Goal: Task Accomplishment & Management: Manage account settings

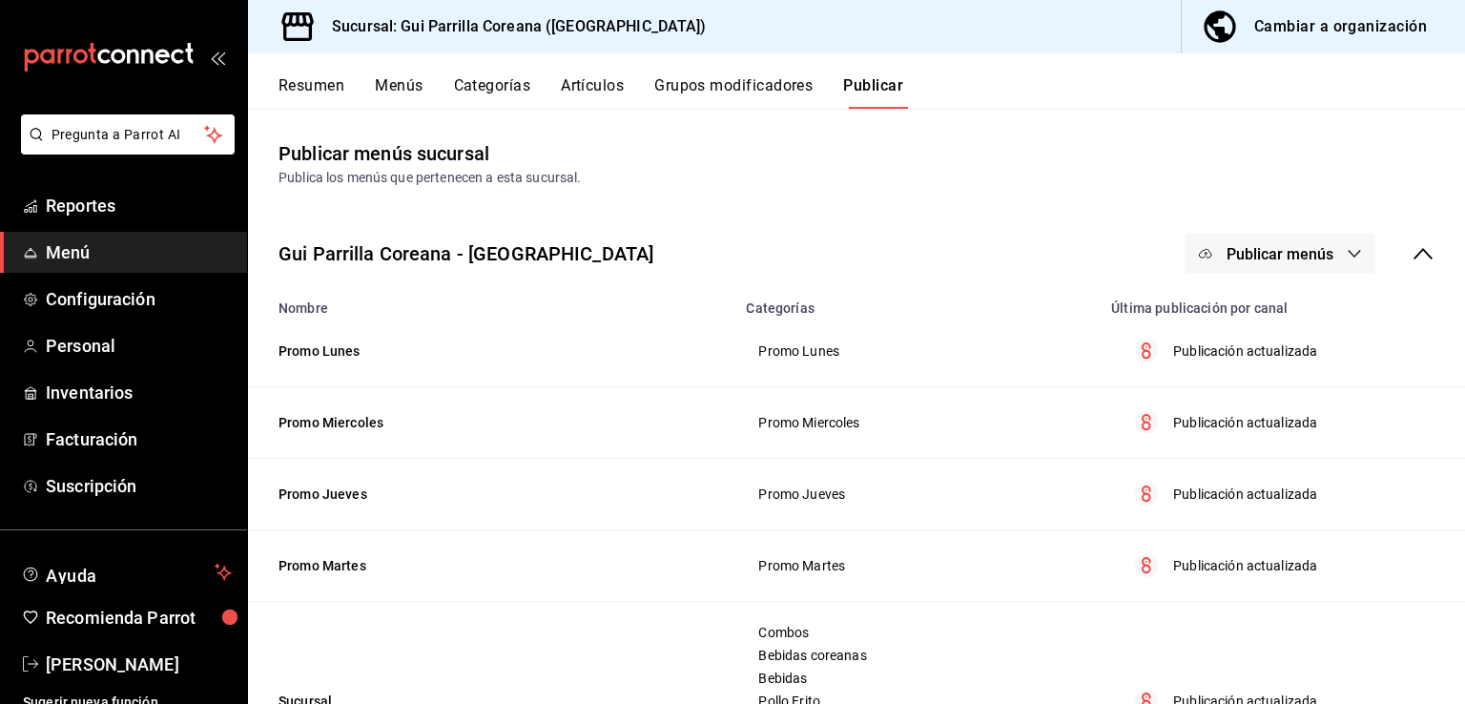
click at [93, 260] on span "Menú" at bounding box center [139, 252] width 186 height 26
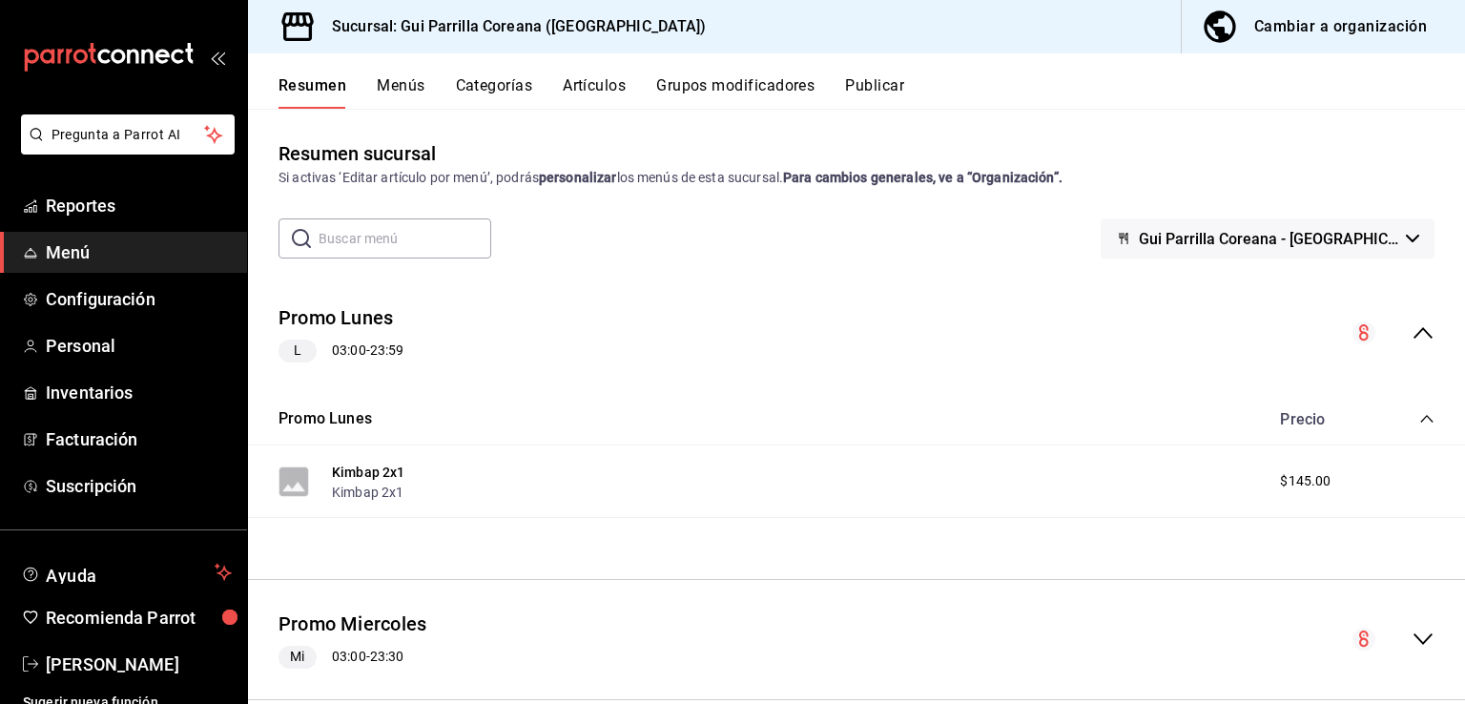
click at [400, 88] on button "Menús" at bounding box center [401, 92] width 48 height 32
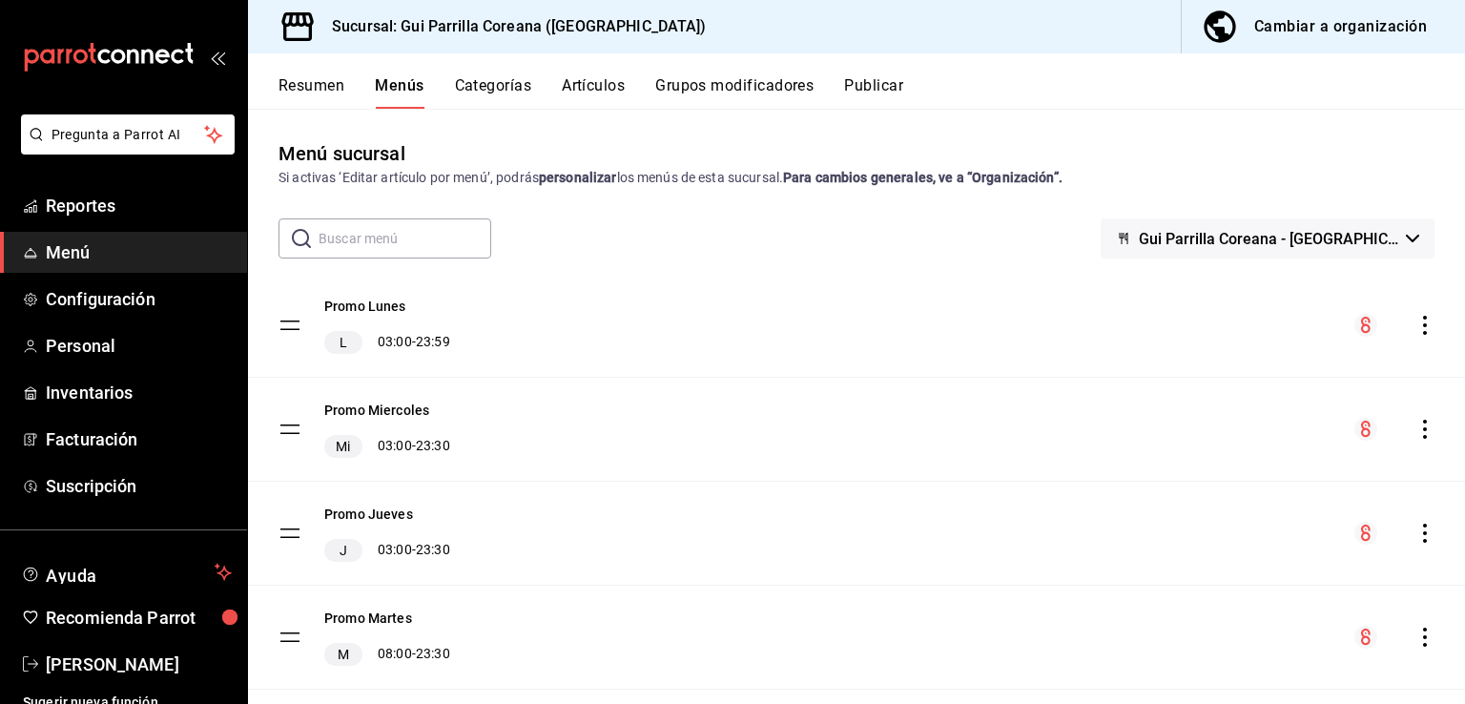
click at [601, 90] on button "Artículos" at bounding box center [593, 92] width 63 height 32
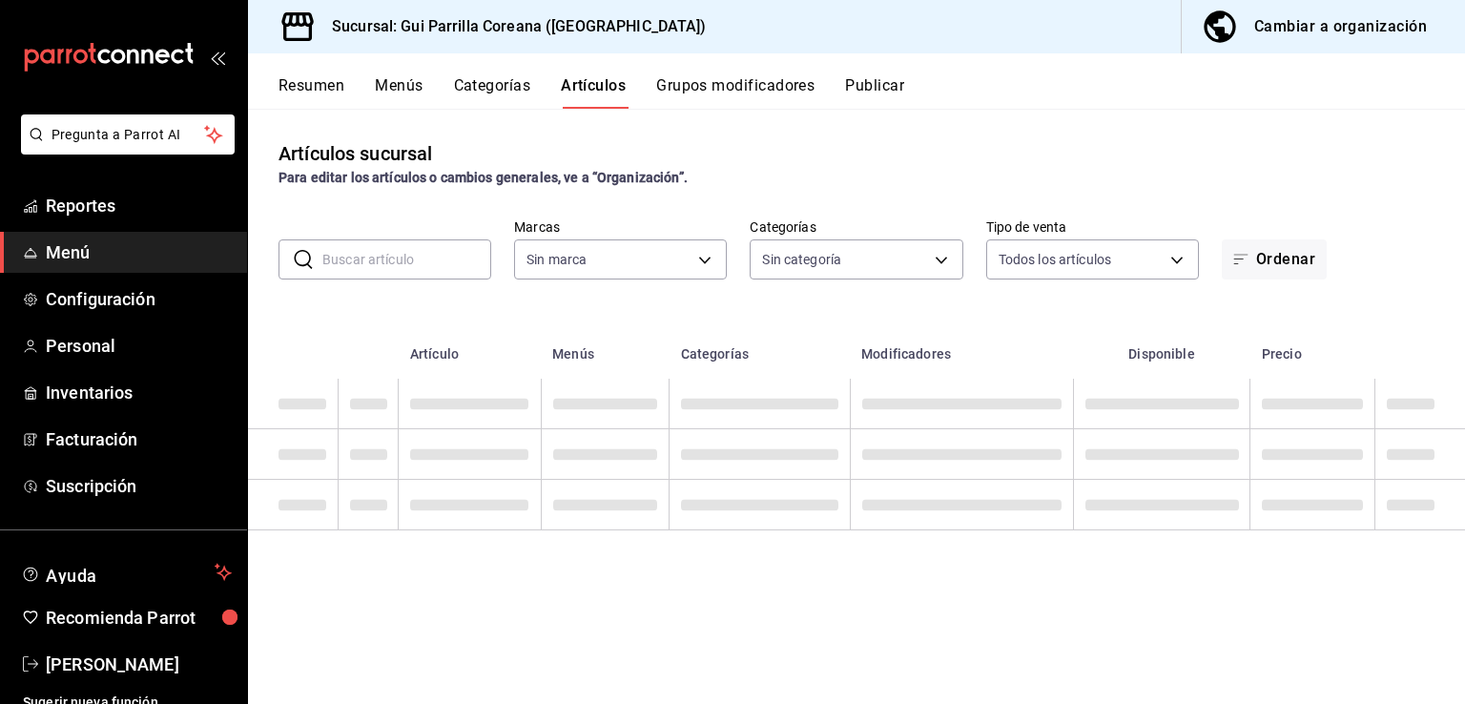
type input "0f2ed5f6-cf2d-4c1b-b68c-cb0bef3cf136"
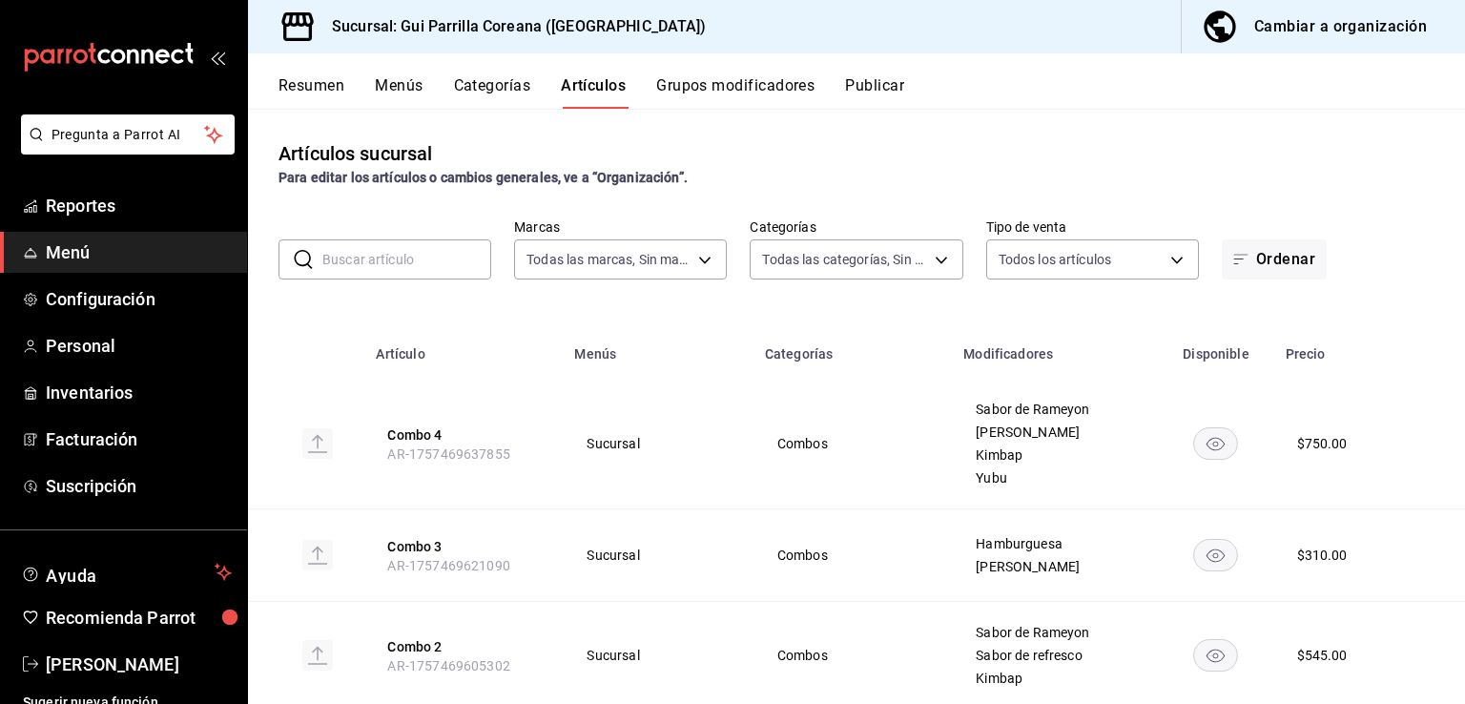
type input "34d4c0af-de74-4ab2-9978-4d2ae5295cd6,681cc813-b2ab-4831-852e-8c9d959a88bb,d8bea…"
click at [1270, 38] on div "Cambiar a organización" at bounding box center [1340, 26] width 173 height 27
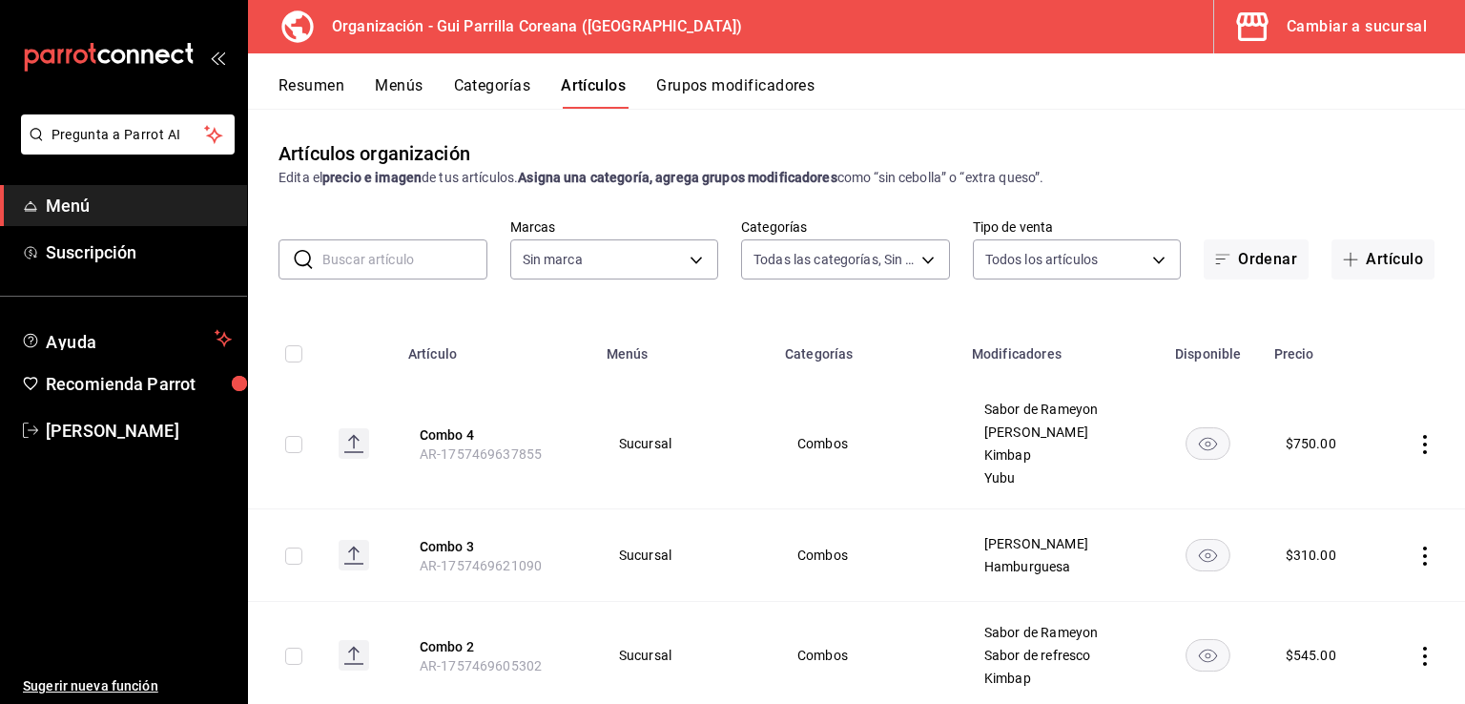
type input "e70d5eba-9c98-4678-9a63-6023c2bc6e58,2c9bd3ff-dac5-43e9-9a29-f3b1d37e695e,70a4b…"
type input "f26a714d-a534-40e0-8963-0497fb202ba4"
click at [1376, 258] on button "Artículo" at bounding box center [1382, 259] width 103 height 40
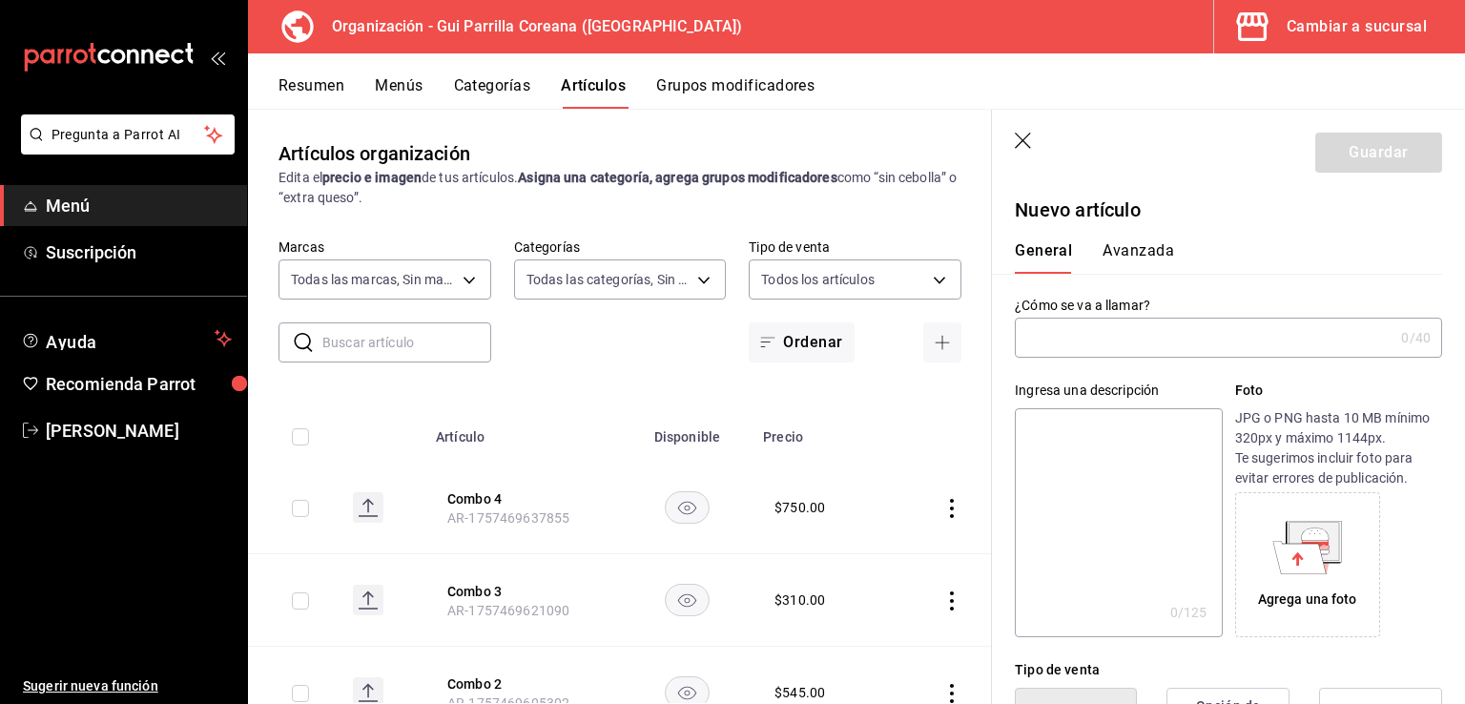
paste input "makkoli"
click at [1034, 343] on input "makkoli" at bounding box center [1204, 337] width 379 height 38
click at [1221, 343] on input "Makkoli" at bounding box center [1204, 337] width 379 height 38
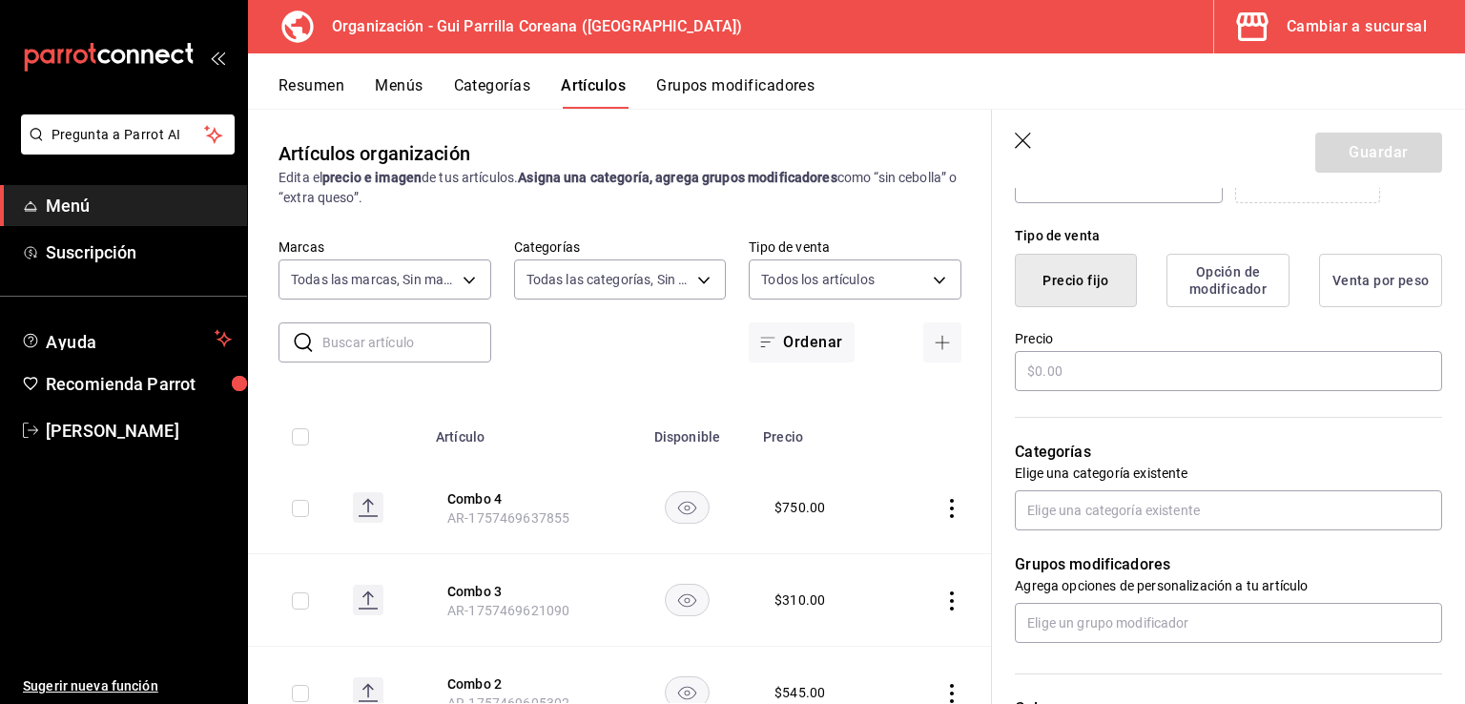
scroll to position [481, 0]
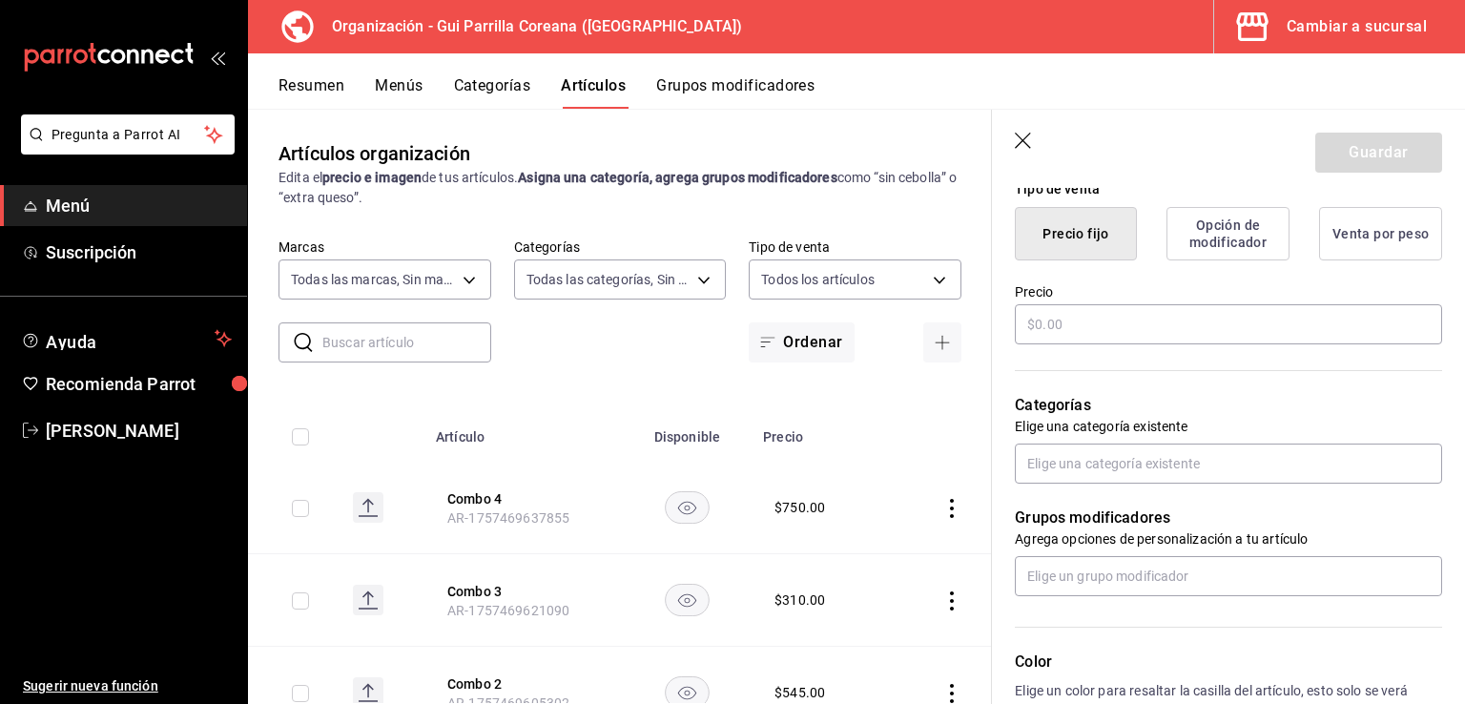
type input "Makkoli natural"
click at [1099, 424] on p "Elige una categoría existente" at bounding box center [1228, 426] width 427 height 19
click at [1104, 454] on input "text" at bounding box center [1228, 463] width 427 height 40
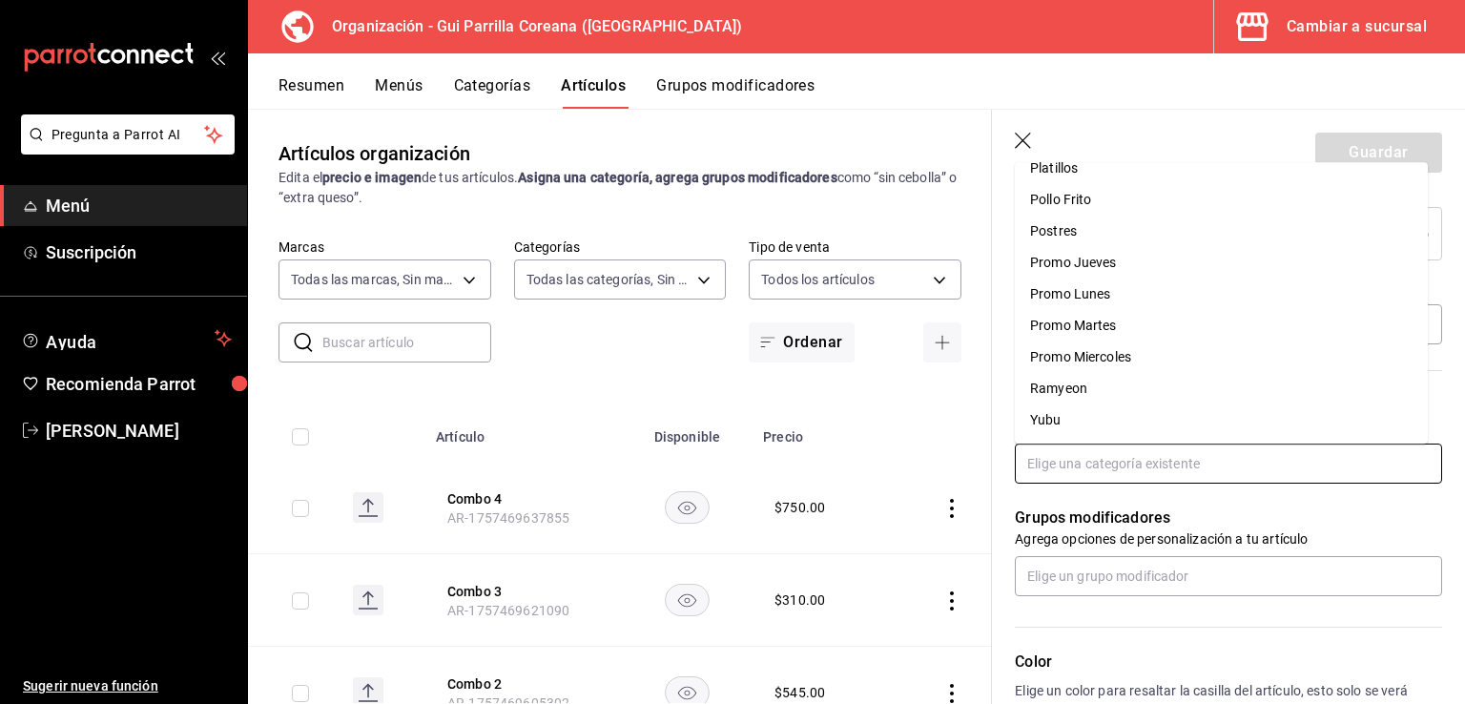
scroll to position [0, 0]
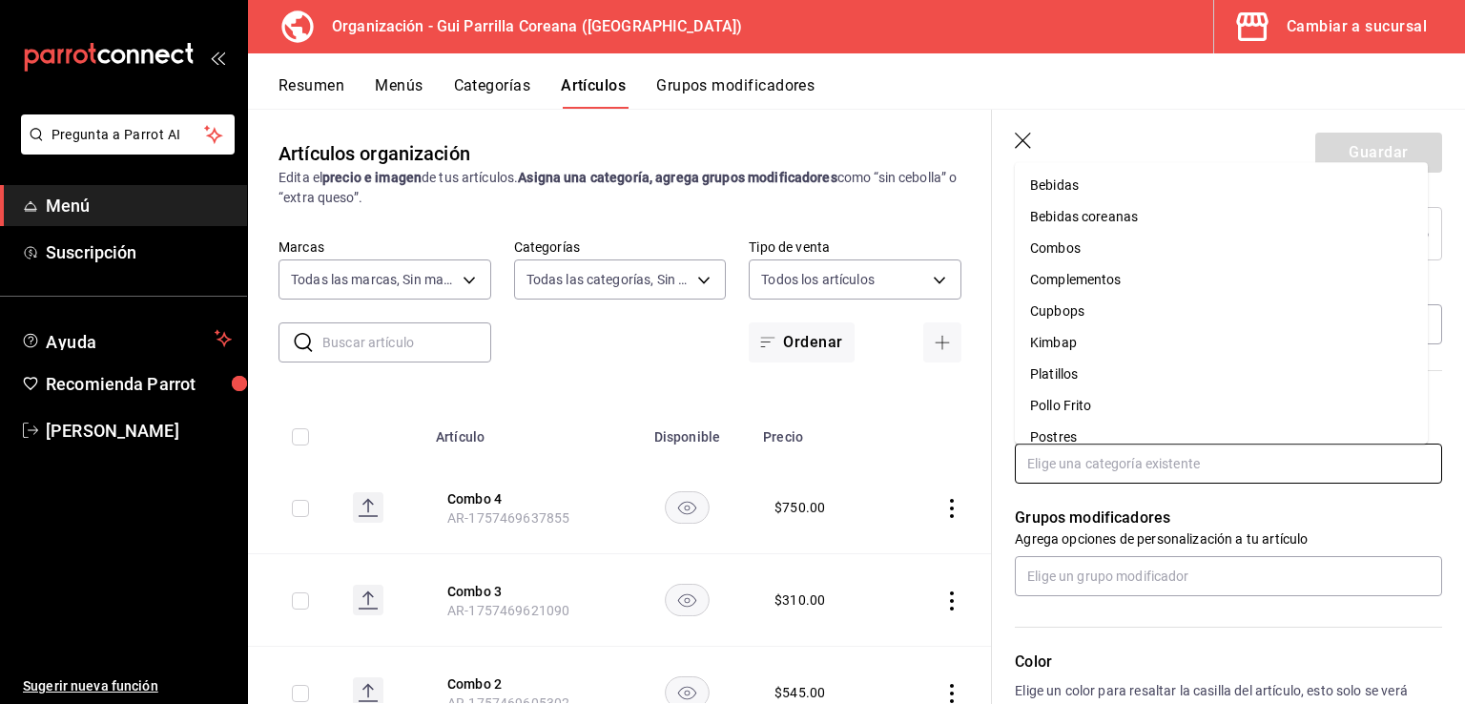
click at [1190, 216] on li "Bebidas coreanas" at bounding box center [1221, 216] width 413 height 31
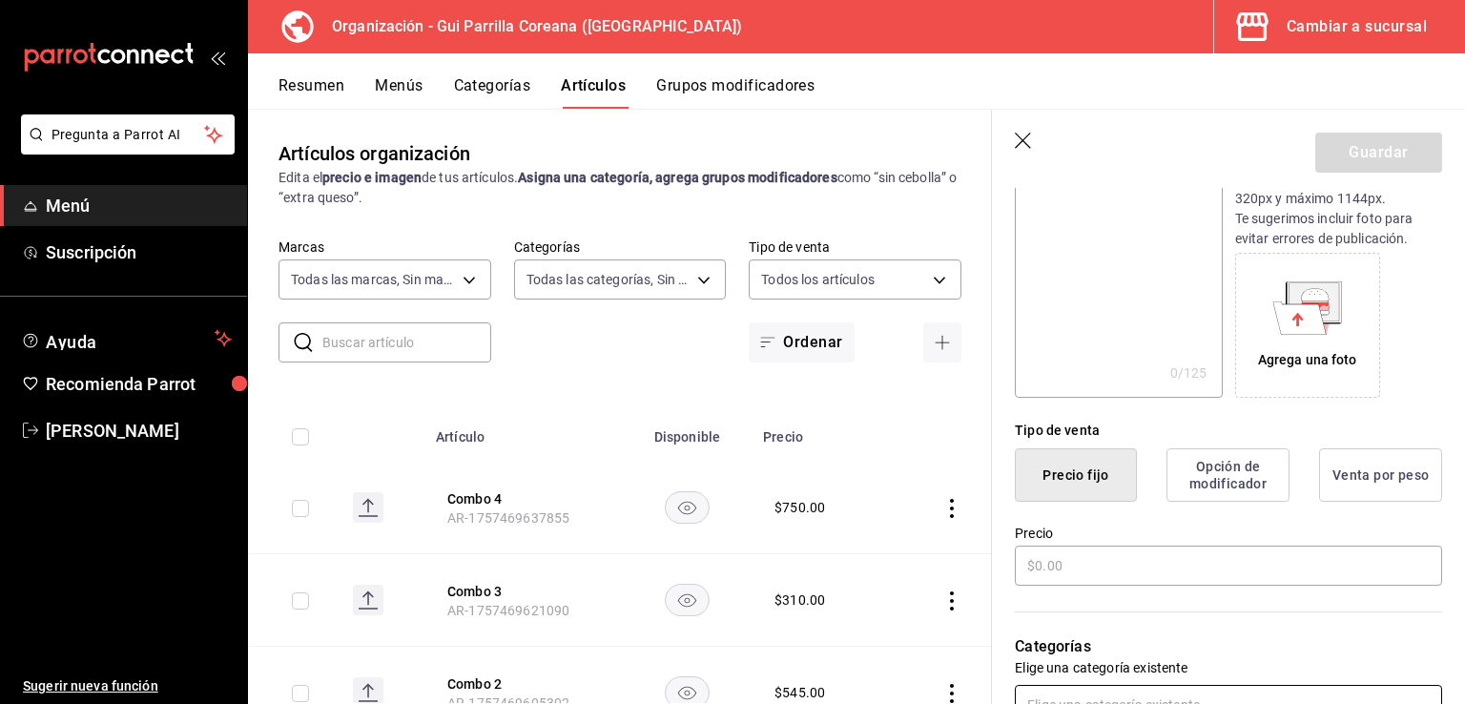
scroll to position [301, 0]
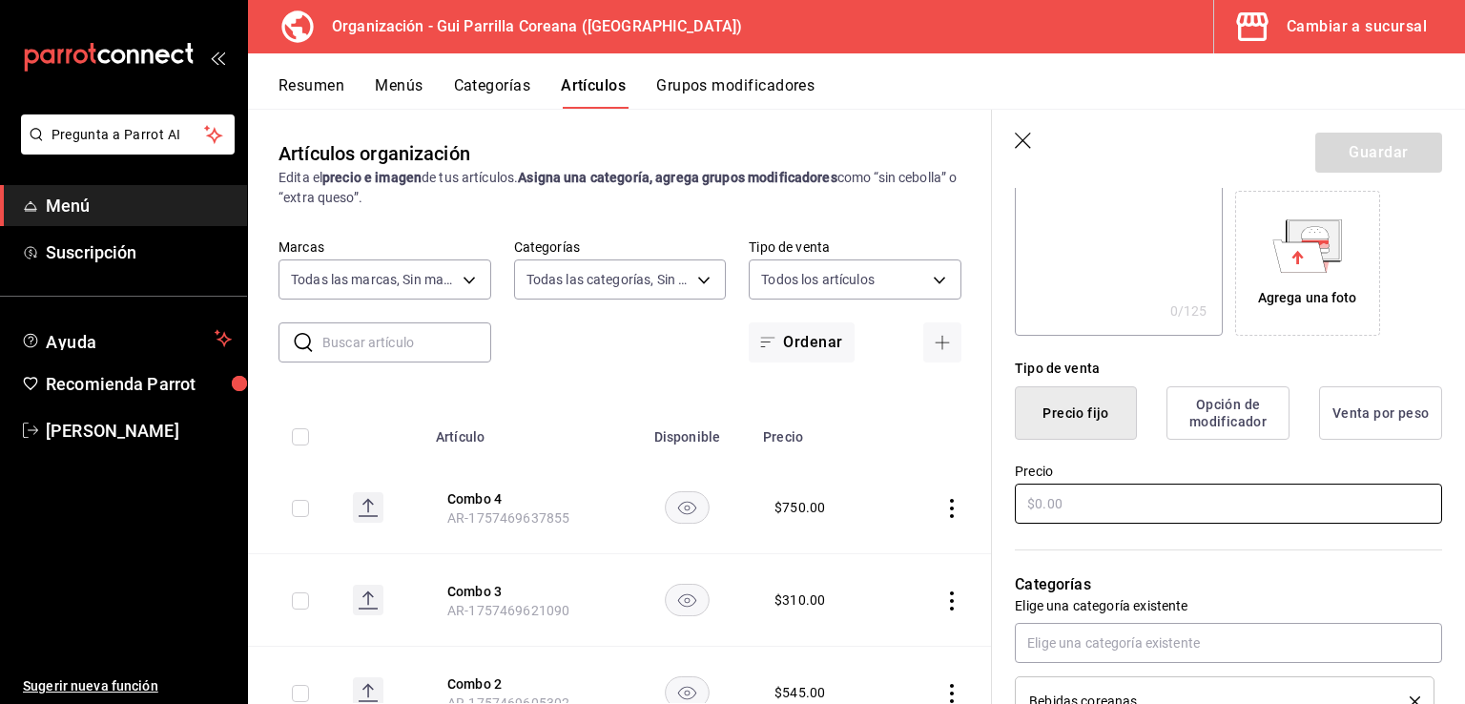
click at [1214, 498] on input "text" at bounding box center [1228, 503] width 427 height 40
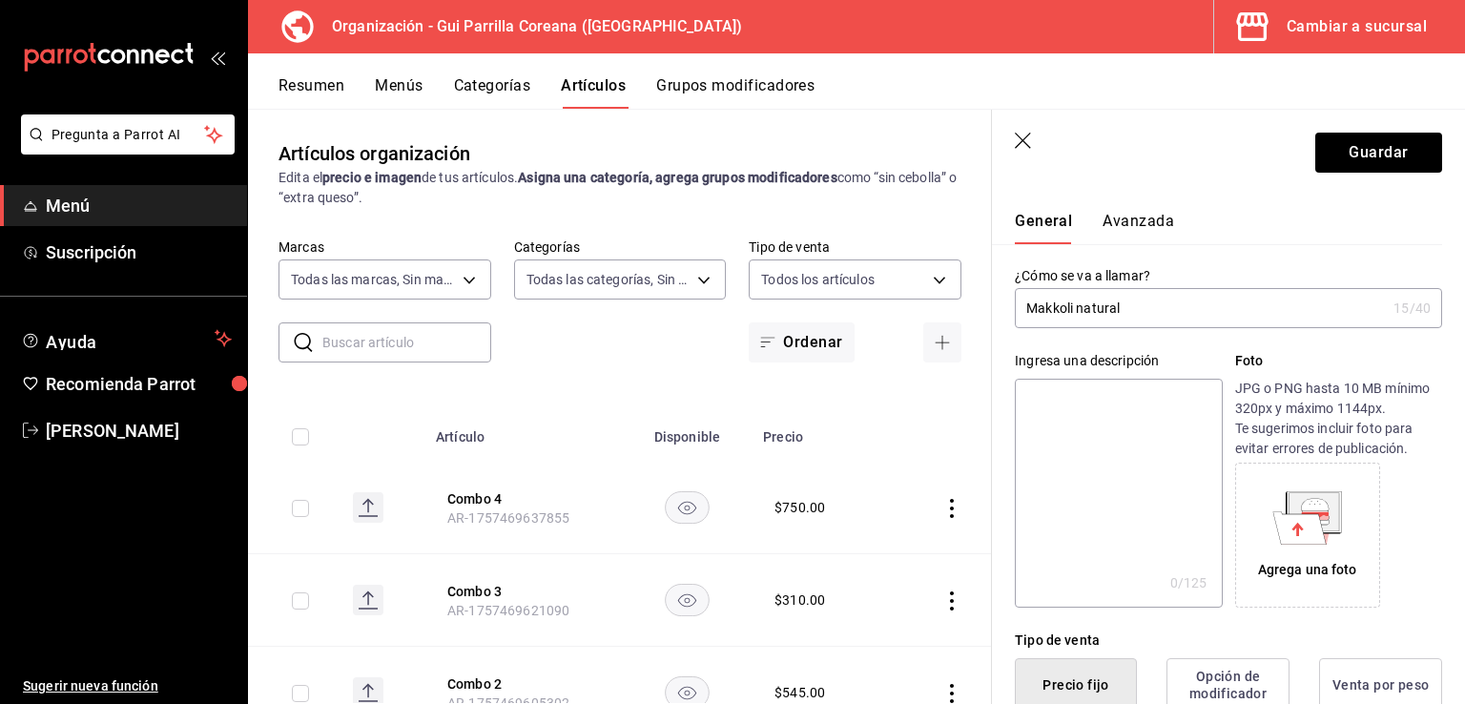
scroll to position [0, 0]
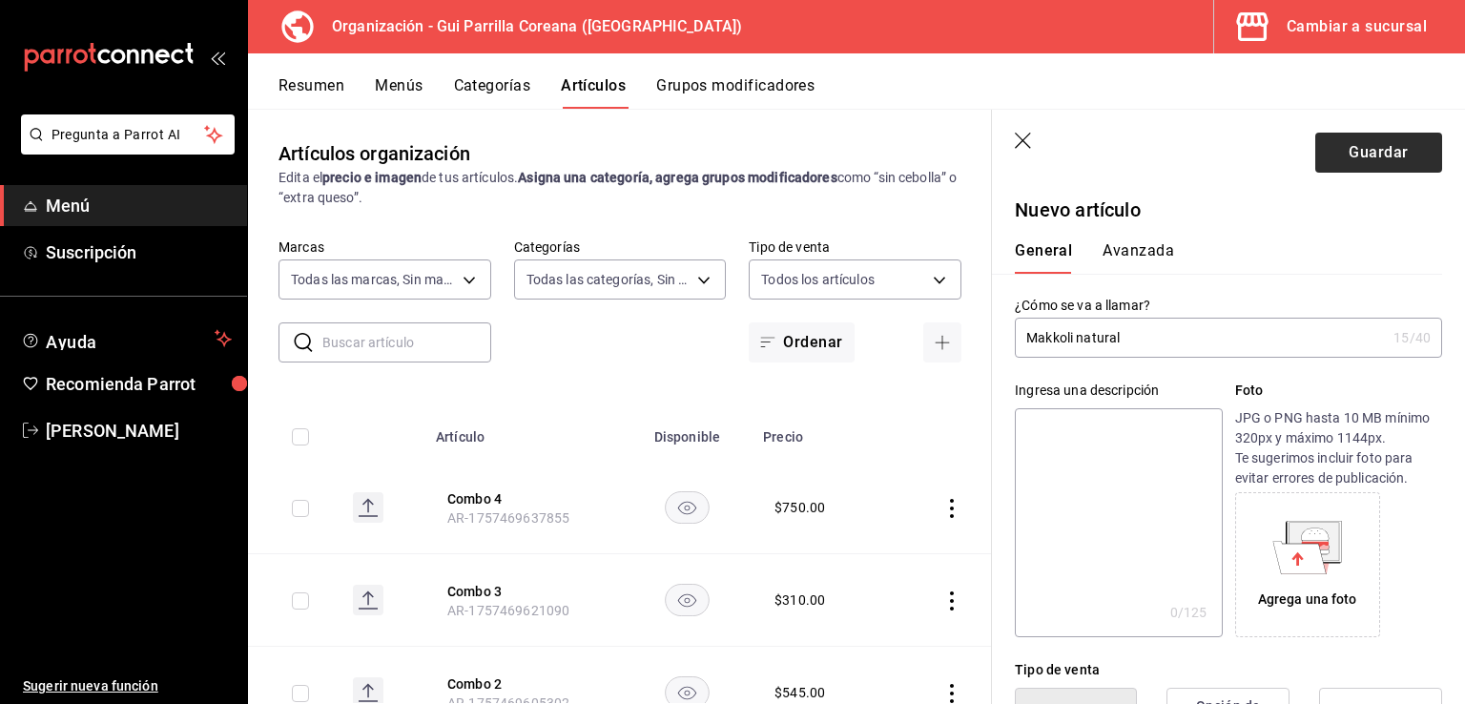
type input "$220.00"
click at [1364, 160] on button "Guardar" at bounding box center [1378, 153] width 127 height 40
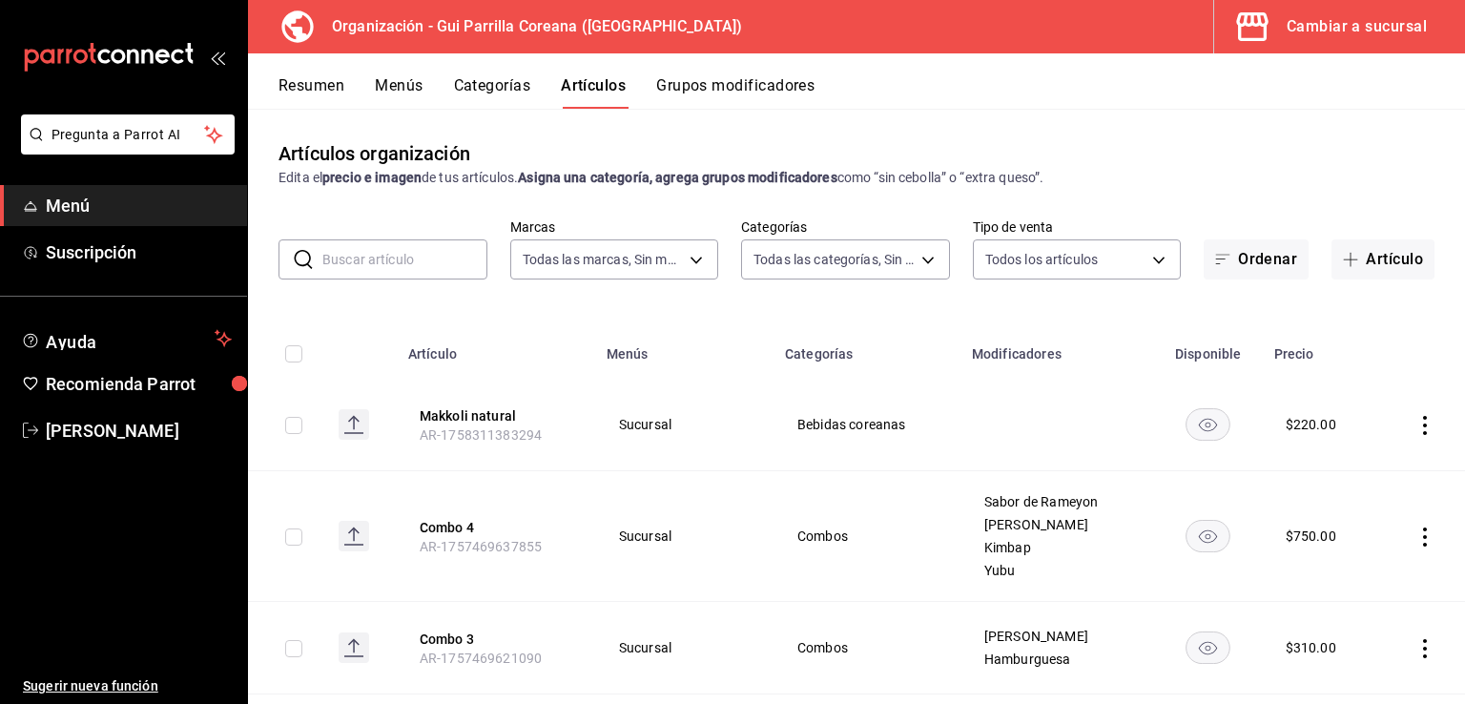
click at [445, 251] on input "text" at bounding box center [404, 259] width 165 height 38
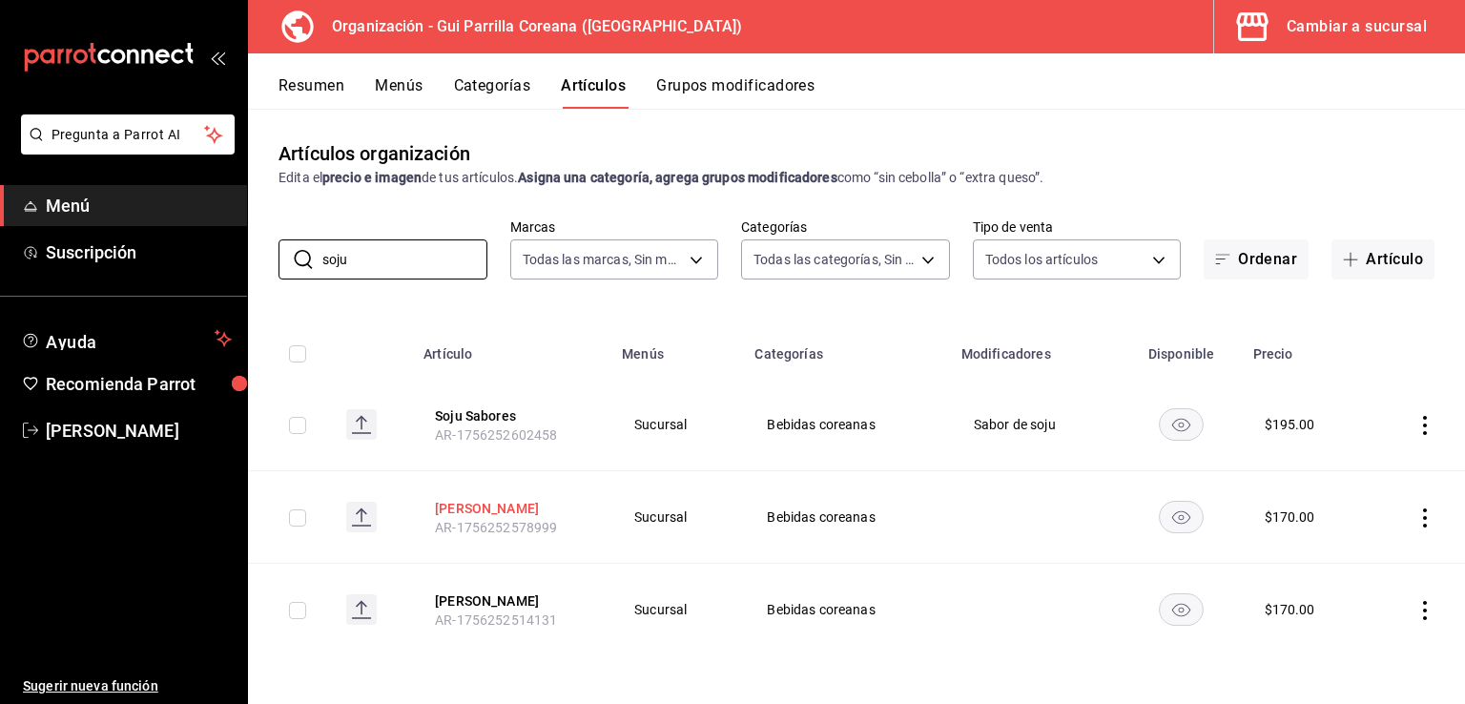
type input "soju"
click at [458, 510] on button "[PERSON_NAME]" at bounding box center [511, 508] width 153 height 19
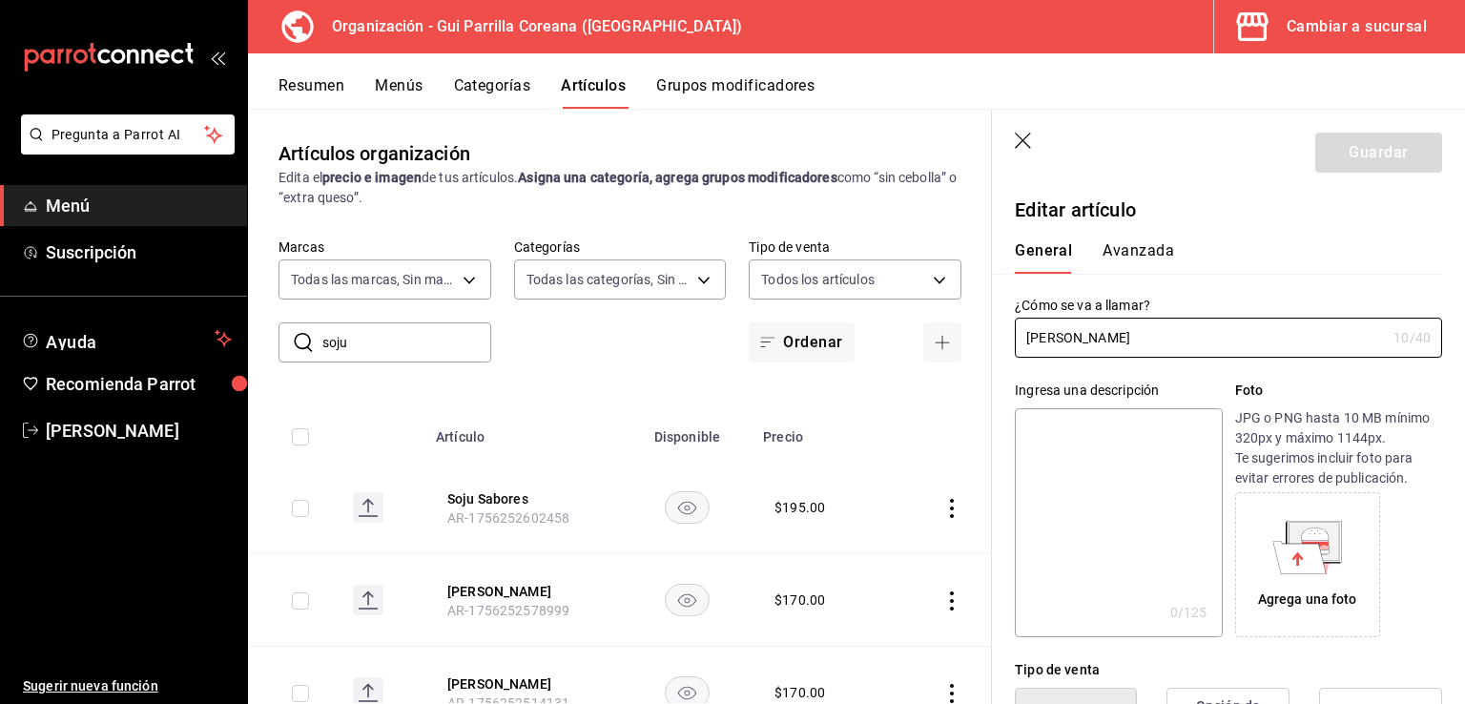
type input "$170.00"
radio input "false"
radio input "true"
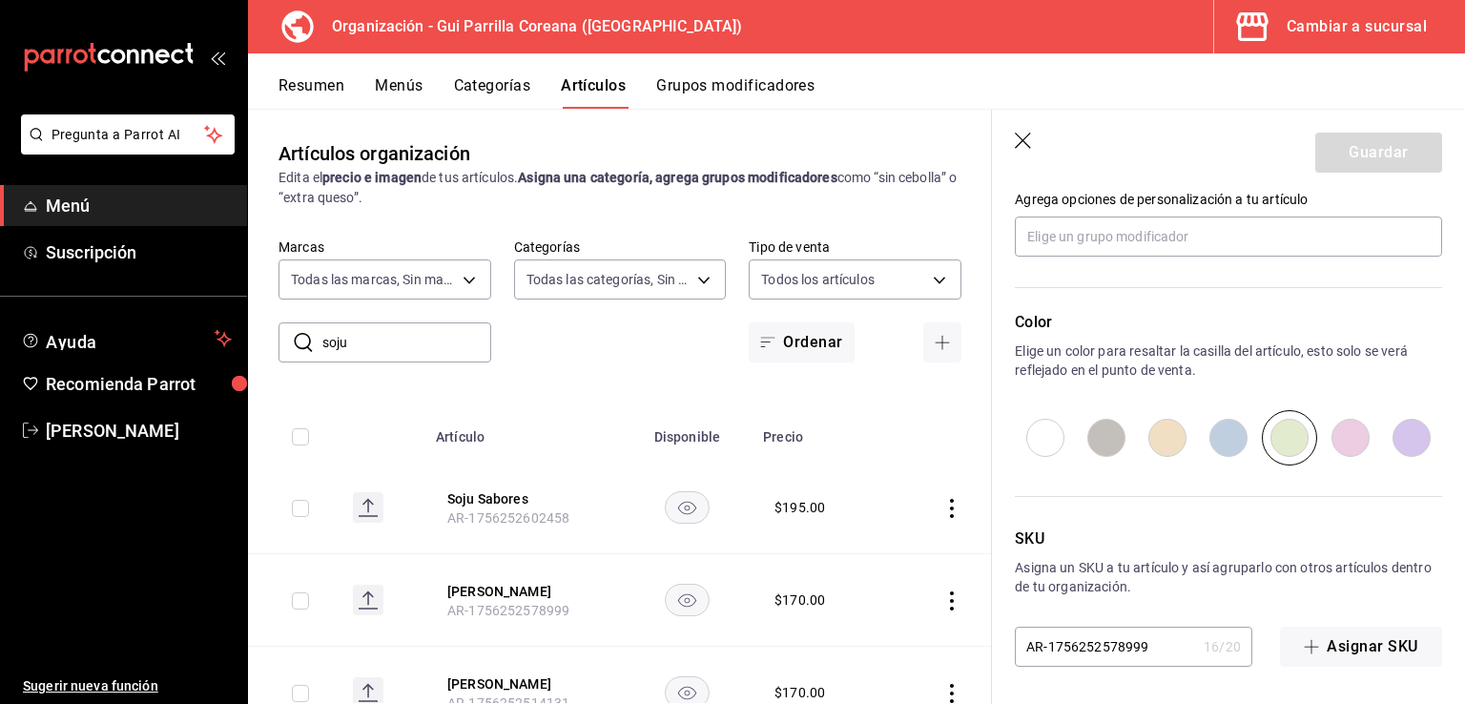
click at [1023, 134] on icon "button" at bounding box center [1024, 142] width 19 height 19
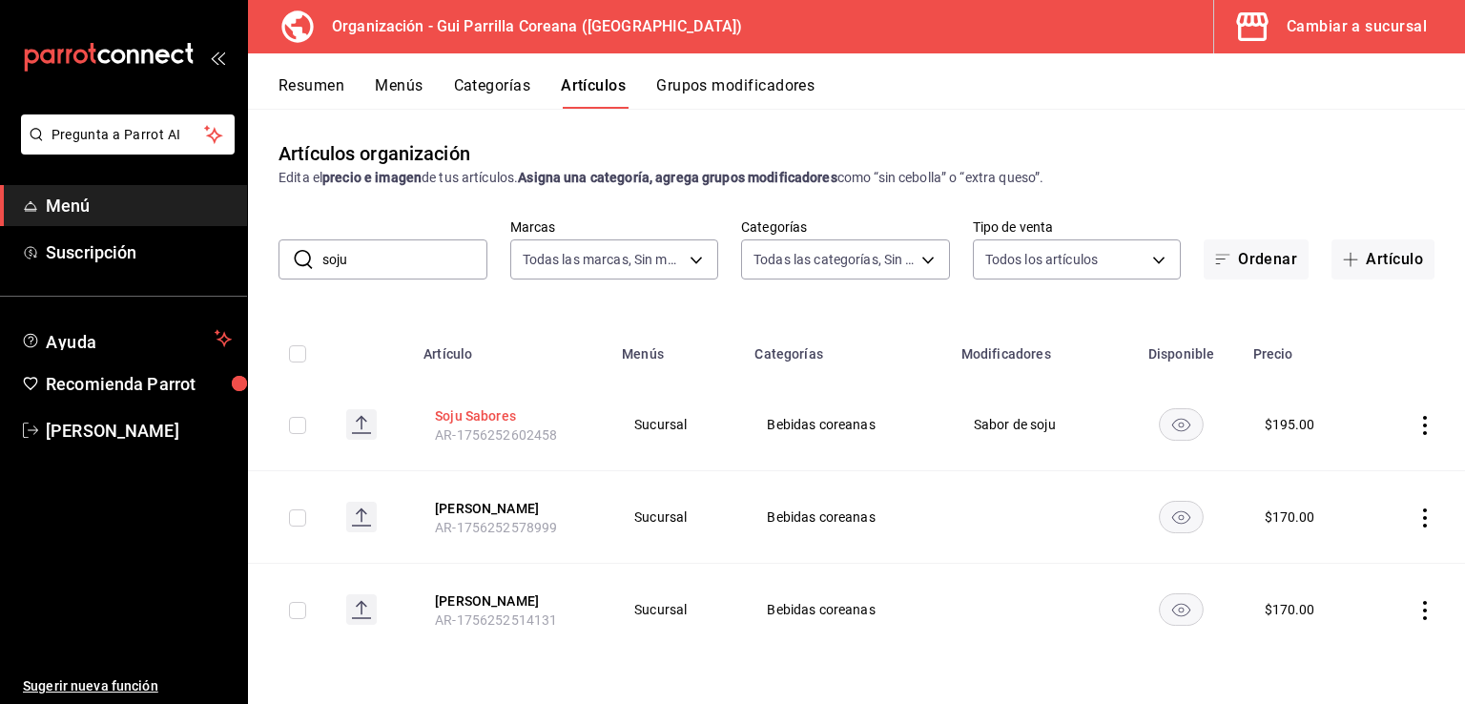
click at [483, 415] on button "Soju Sabores" at bounding box center [511, 415] width 153 height 19
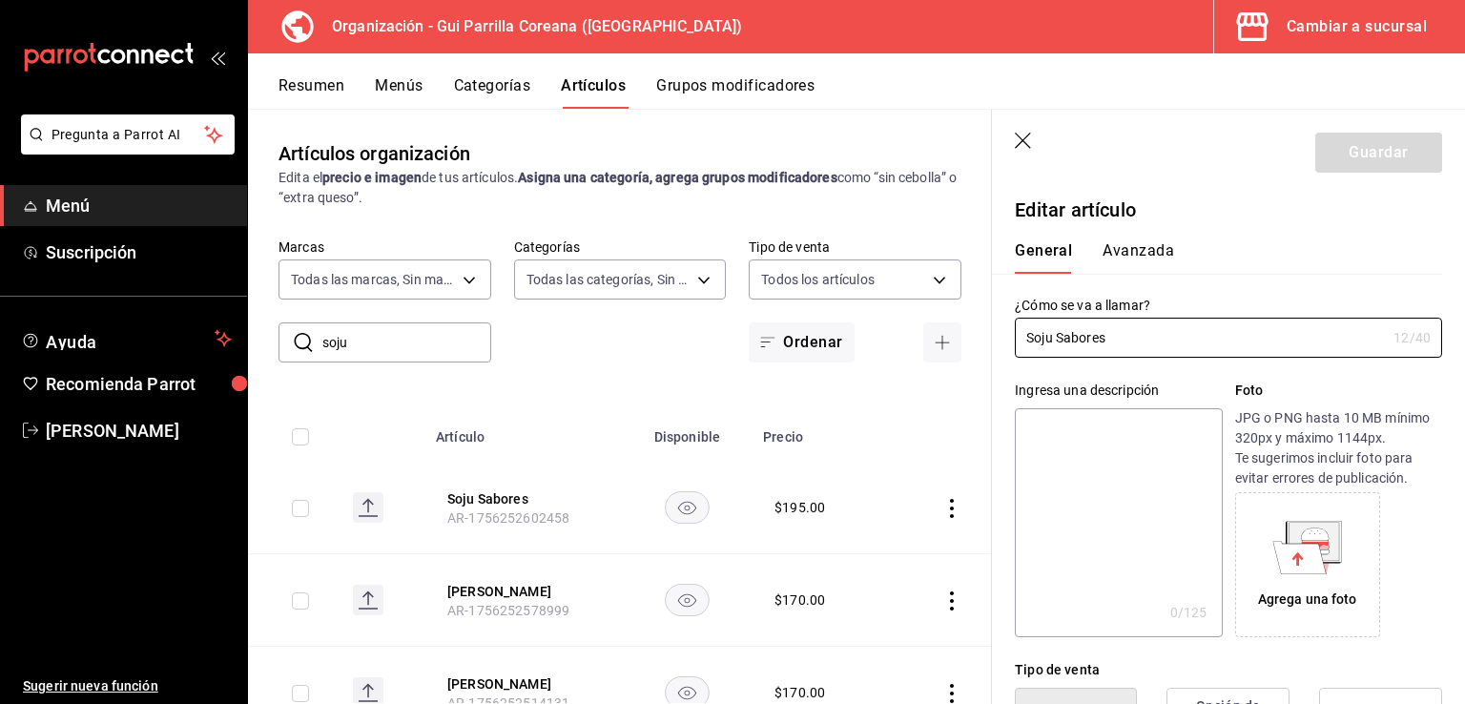
type input "$195.00"
radio input "false"
radio input "true"
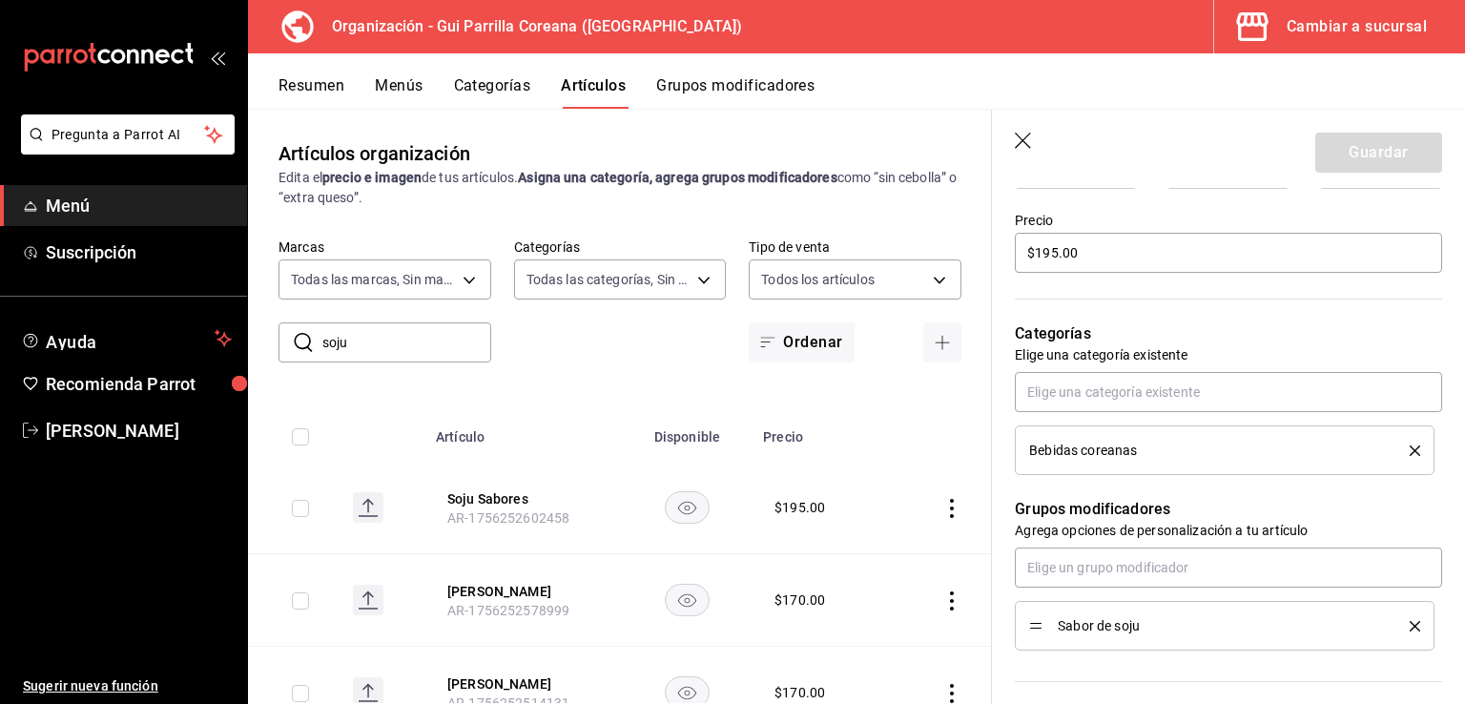
scroll to position [946, 0]
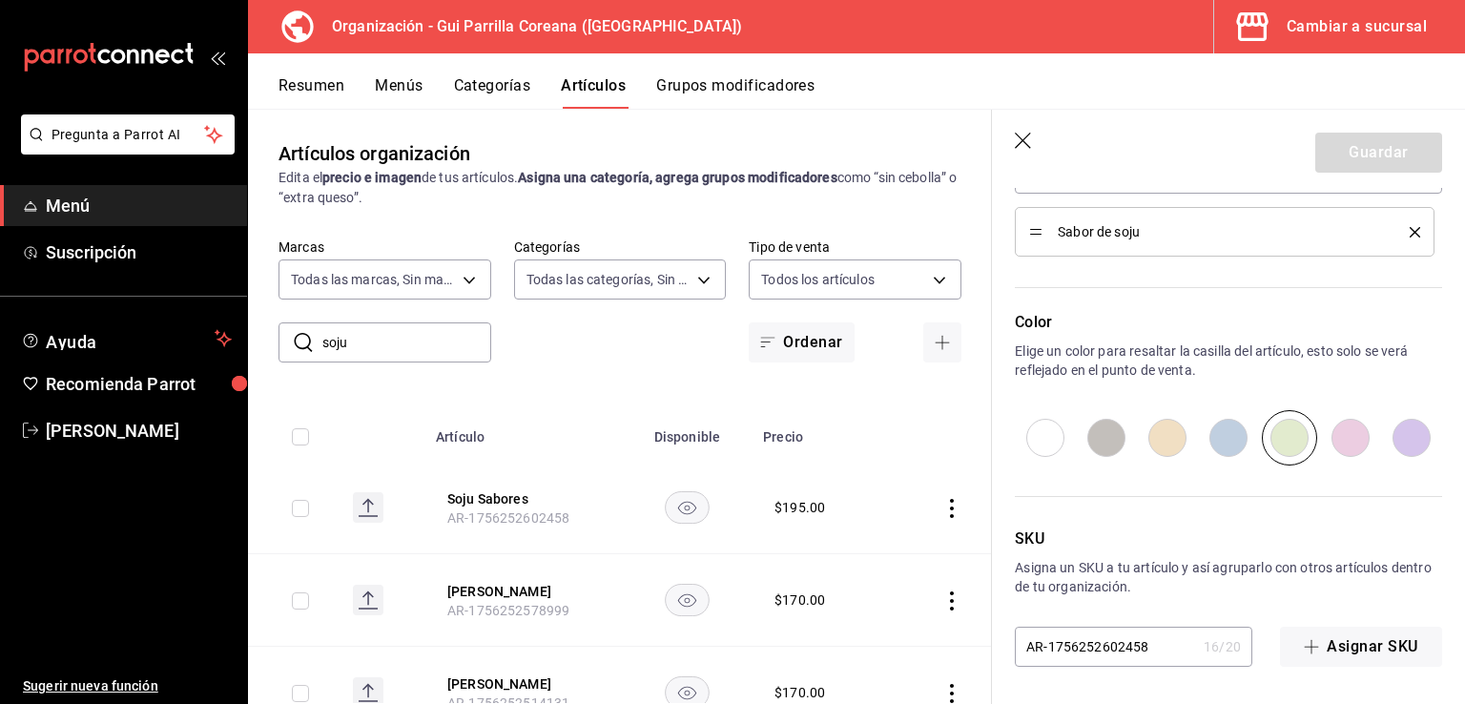
click at [1017, 134] on icon "button" at bounding box center [1023, 141] width 16 height 16
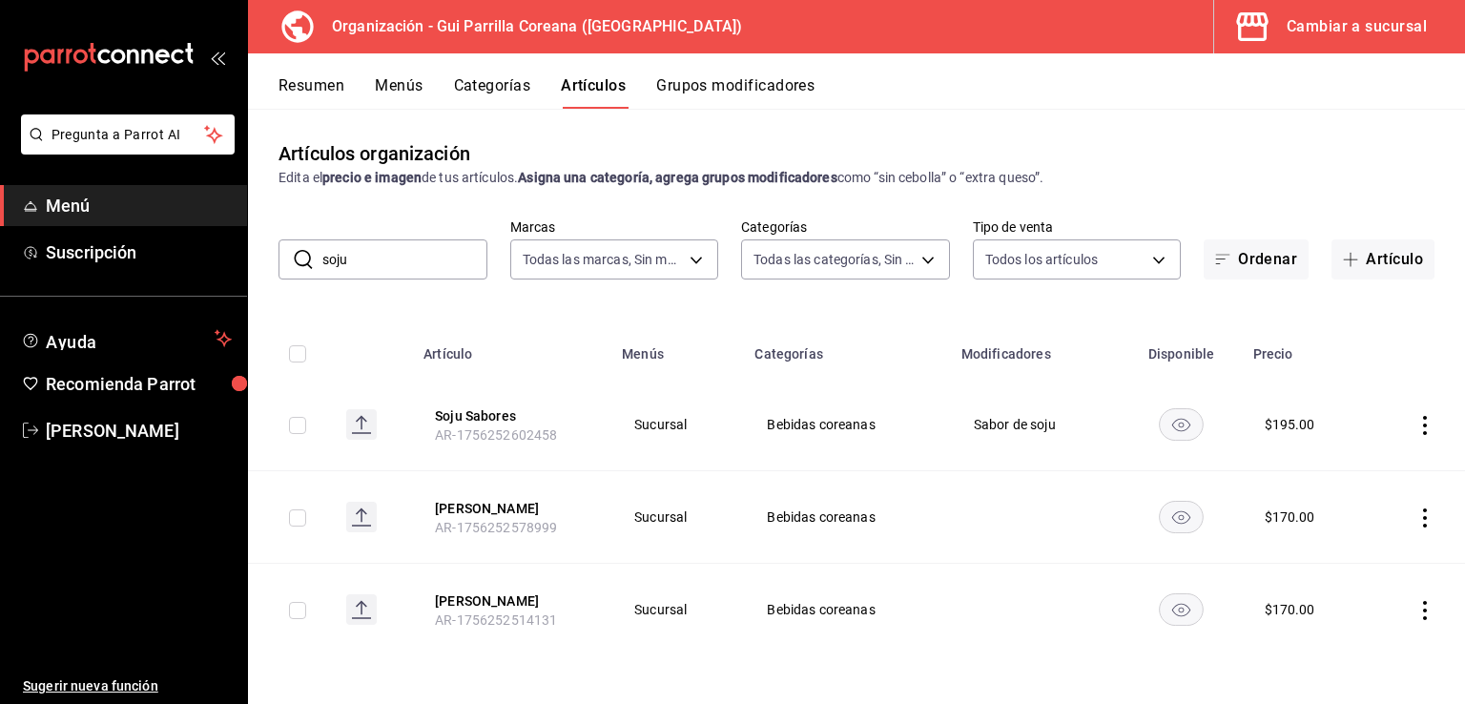
click at [442, 272] on input "soju" at bounding box center [404, 259] width 165 height 38
type input "s"
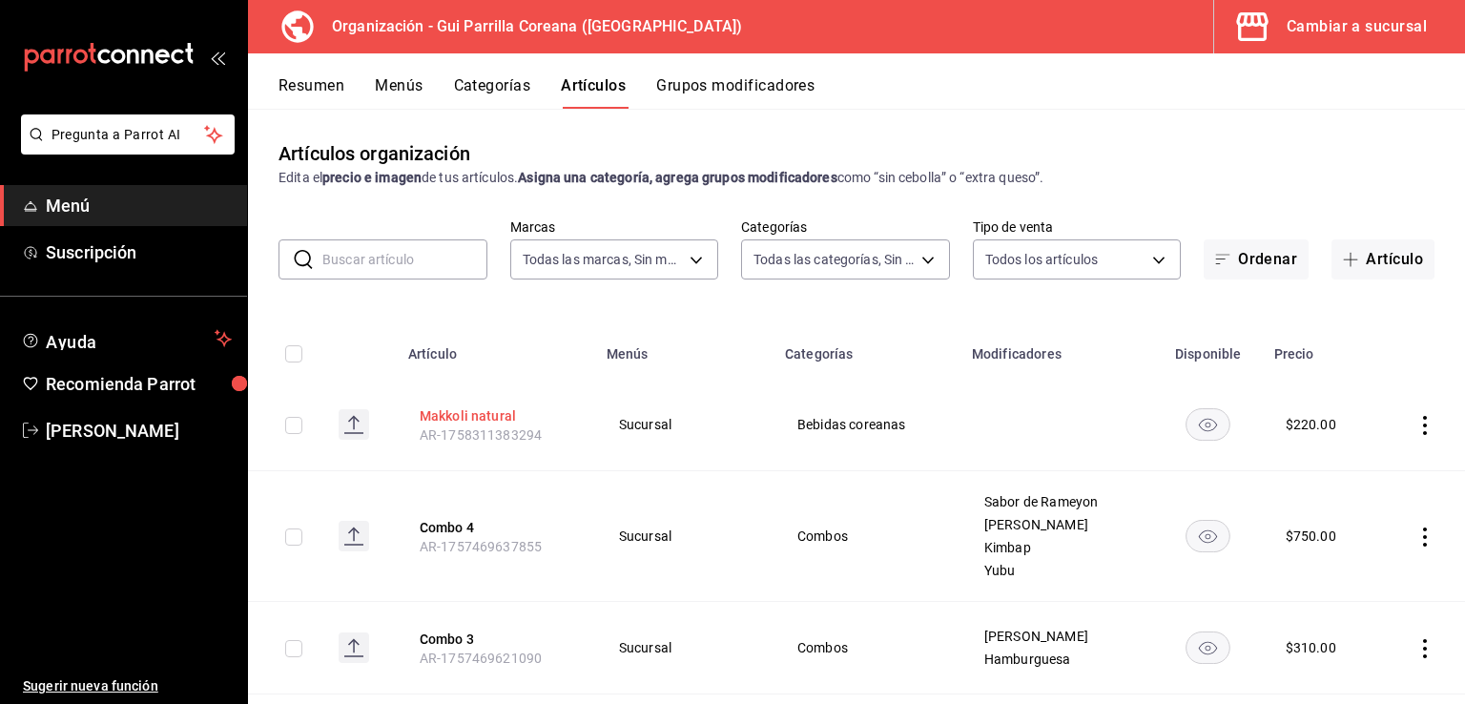
click at [473, 406] on button "Makkoli natural" at bounding box center [496, 415] width 153 height 19
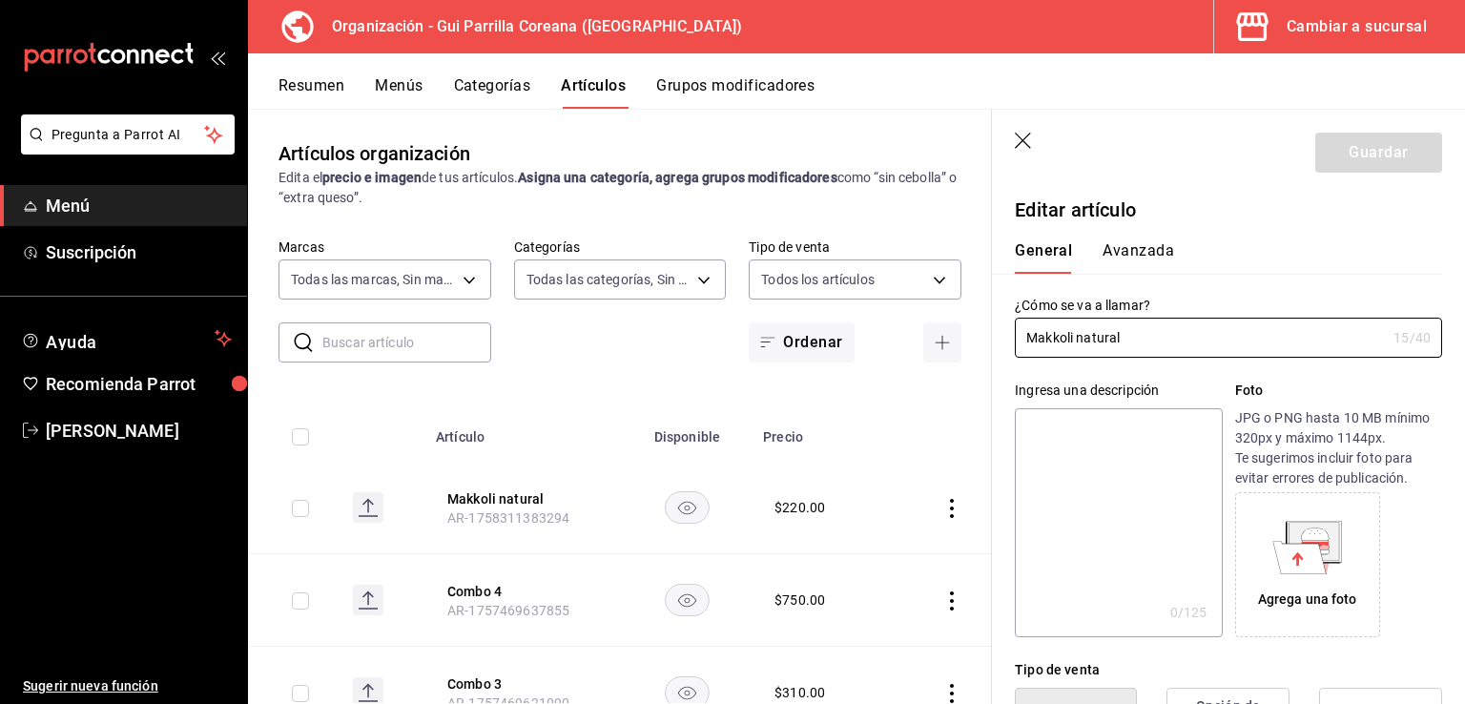
type input "$220.00"
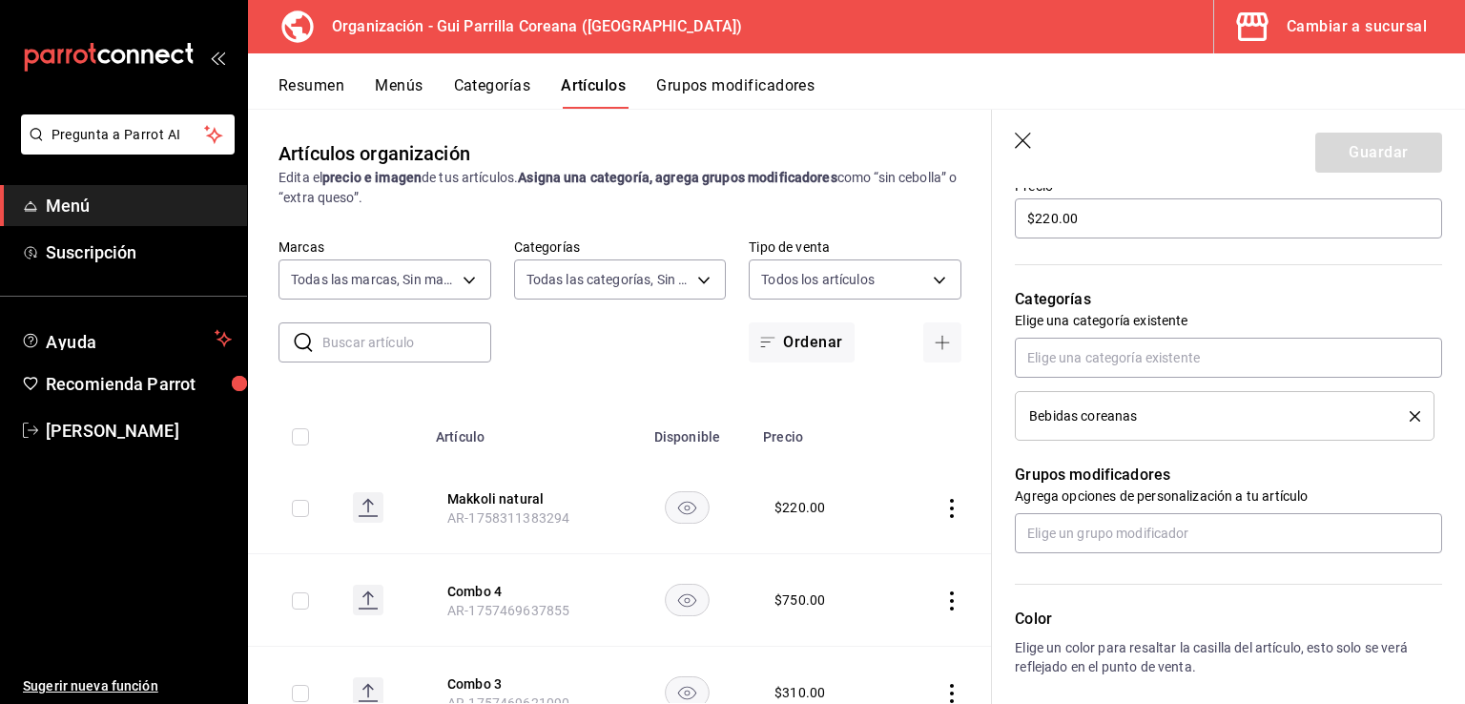
scroll to position [883, 0]
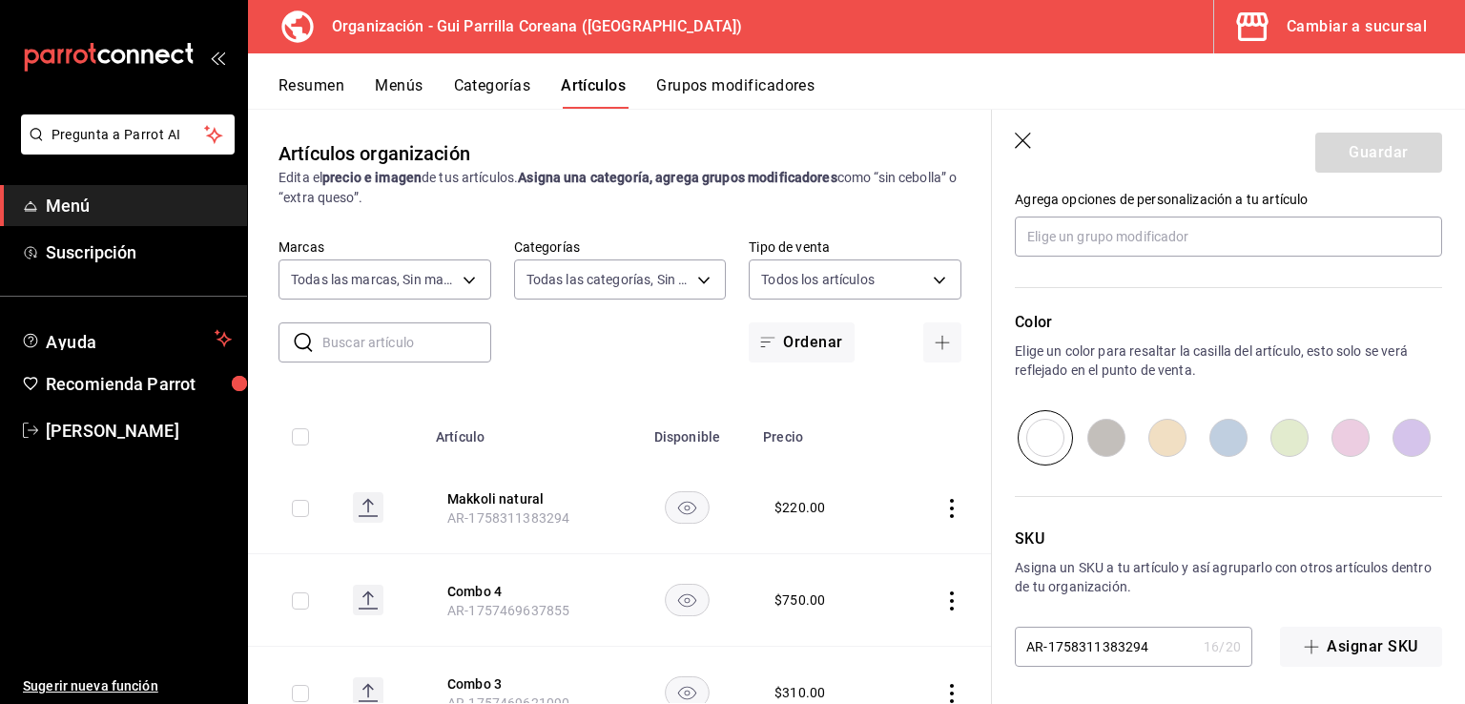
click at [1266, 433] on input "radio" at bounding box center [1289, 437] width 61 height 55
radio input "true"
click at [1366, 154] on button "Guardar" at bounding box center [1378, 153] width 127 height 40
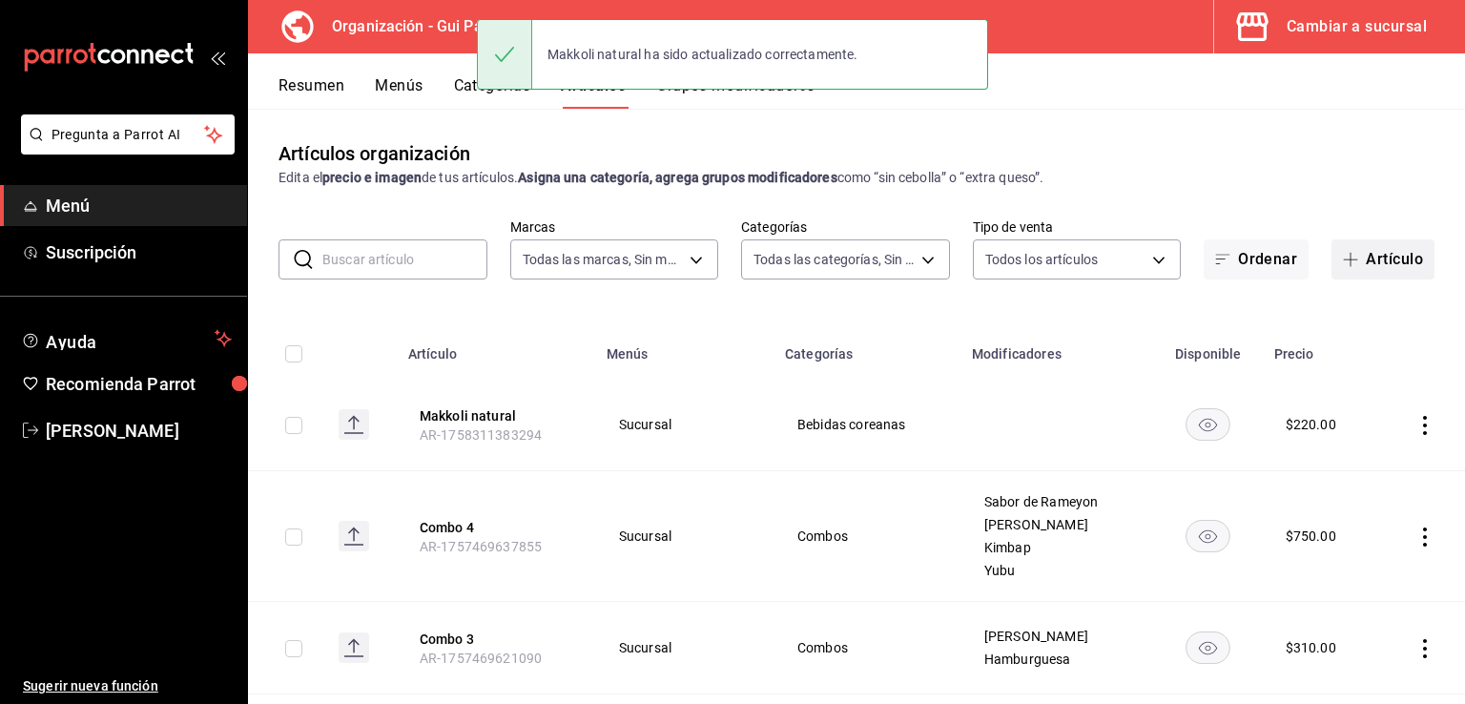
click at [1344, 273] on button "Artículo" at bounding box center [1382, 259] width 103 height 40
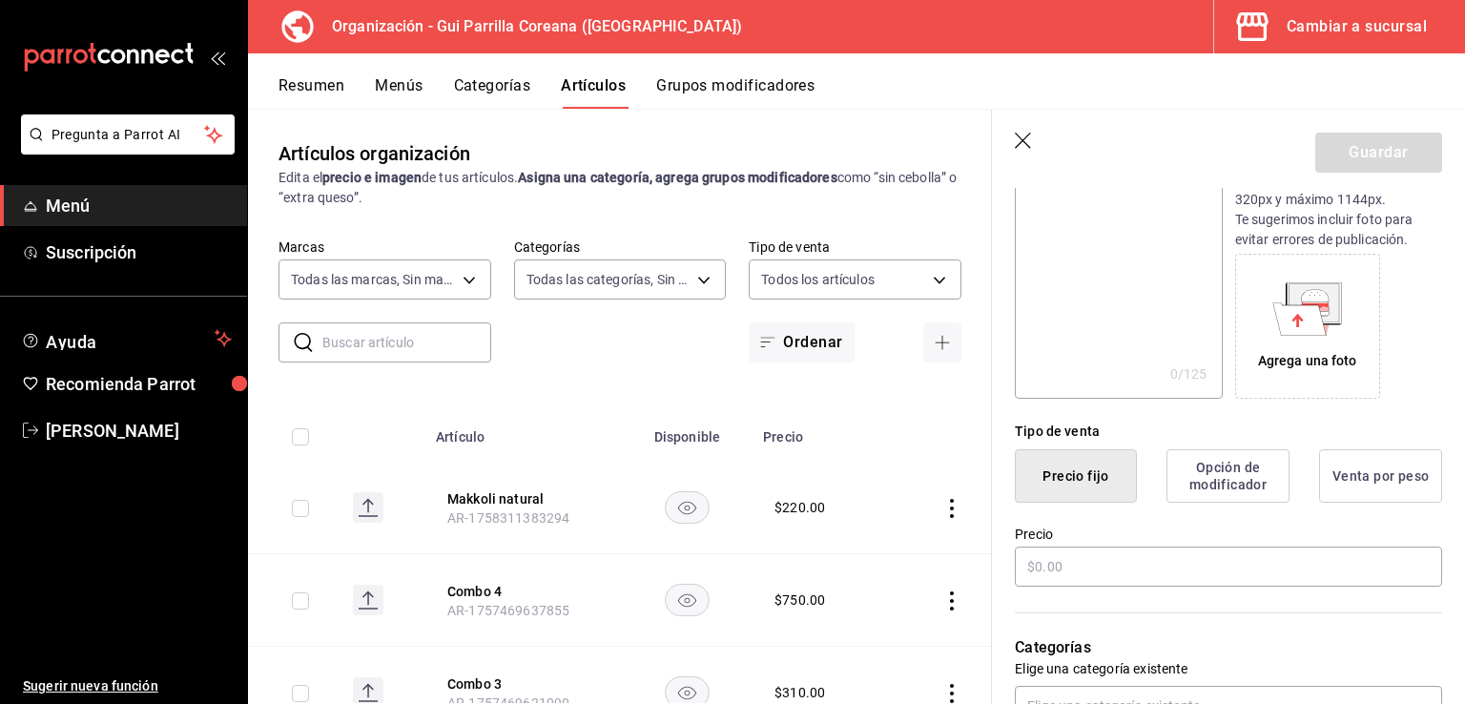
scroll to position [259, 0]
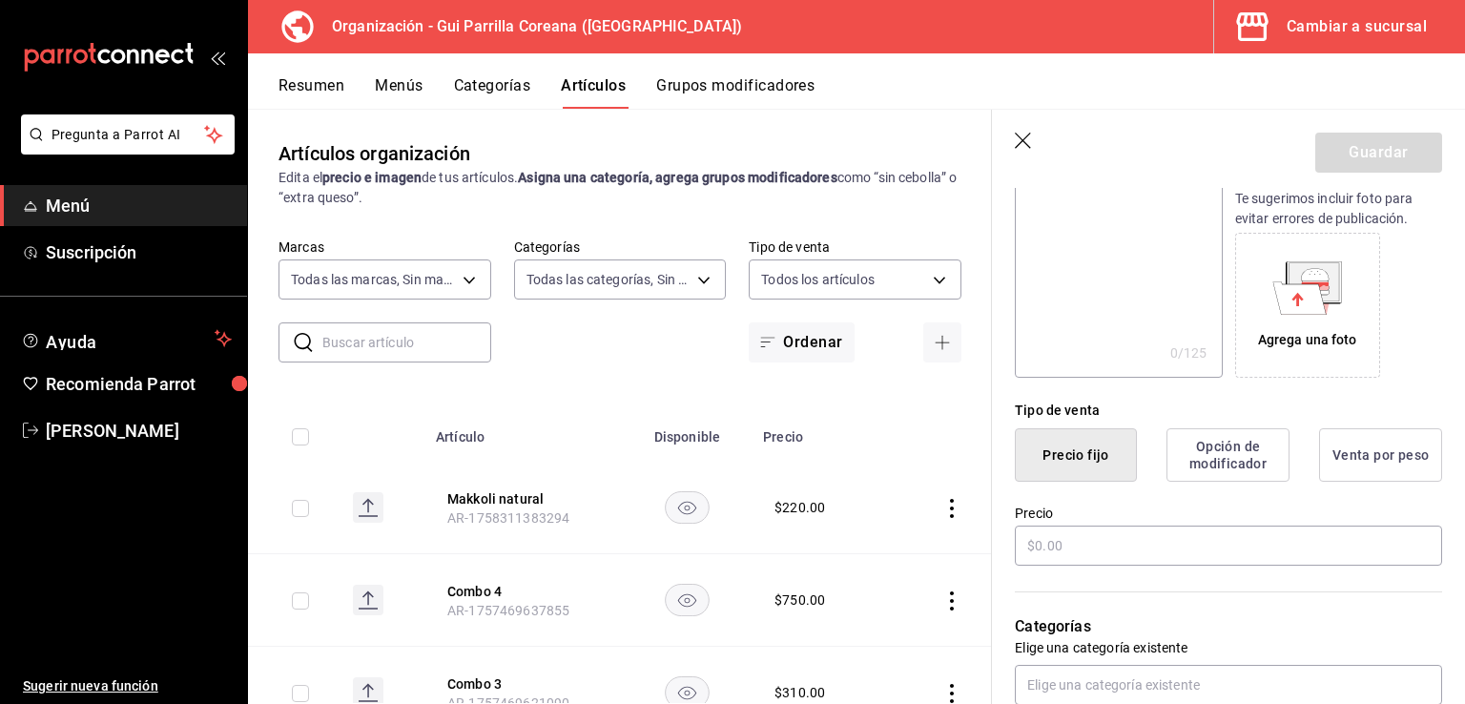
type input "[PERSON_NAME]"
click at [1124, 565] on div "Precio" at bounding box center [1228, 536] width 427 height 64
click at [1119, 550] on input "text" at bounding box center [1228, 545] width 427 height 40
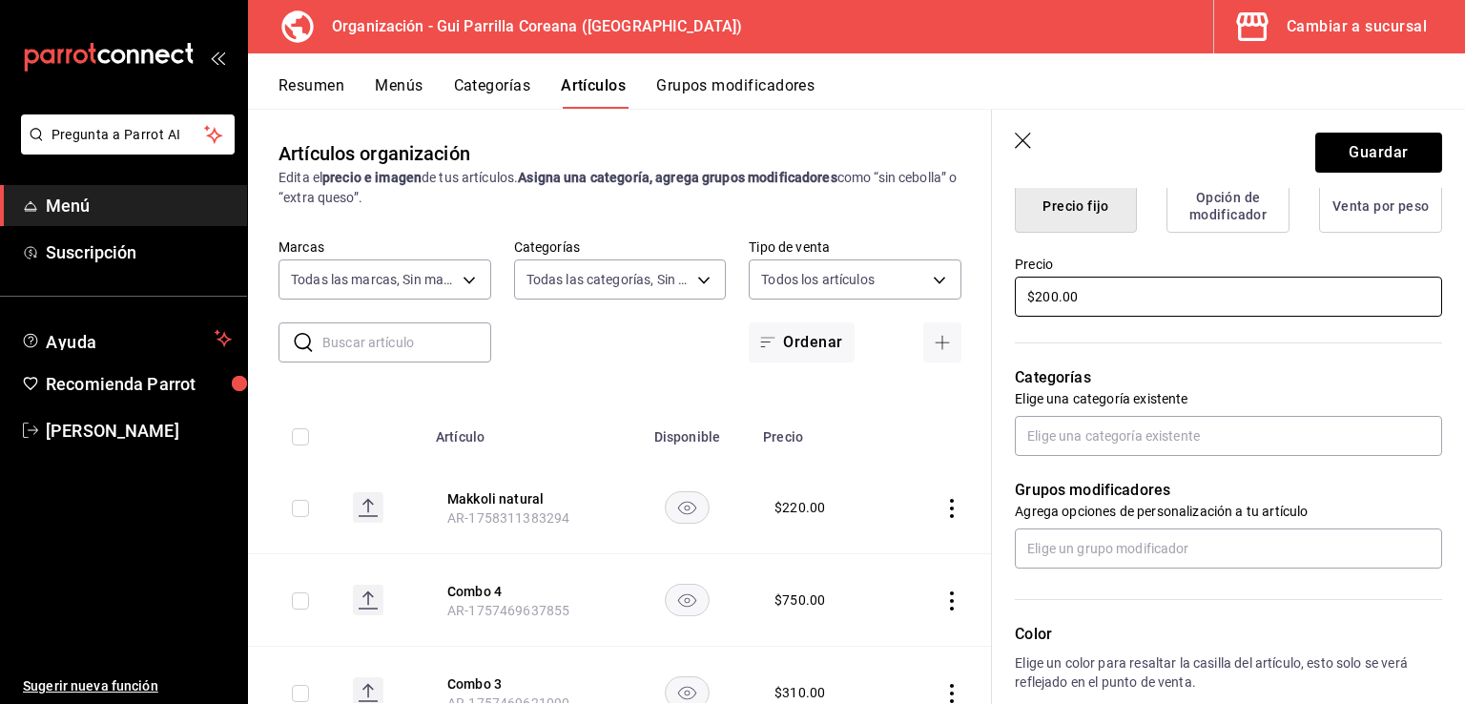
scroll to position [625, 0]
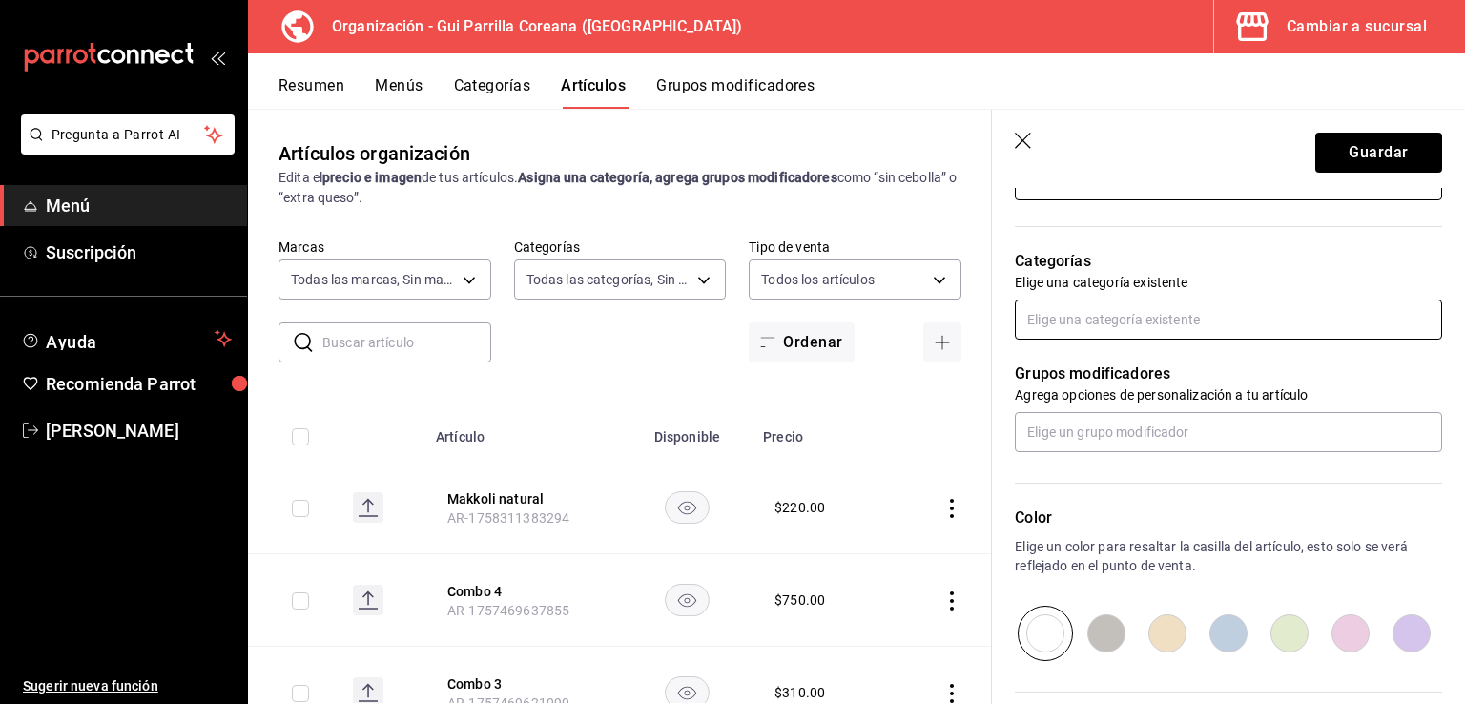
type input "$200.00"
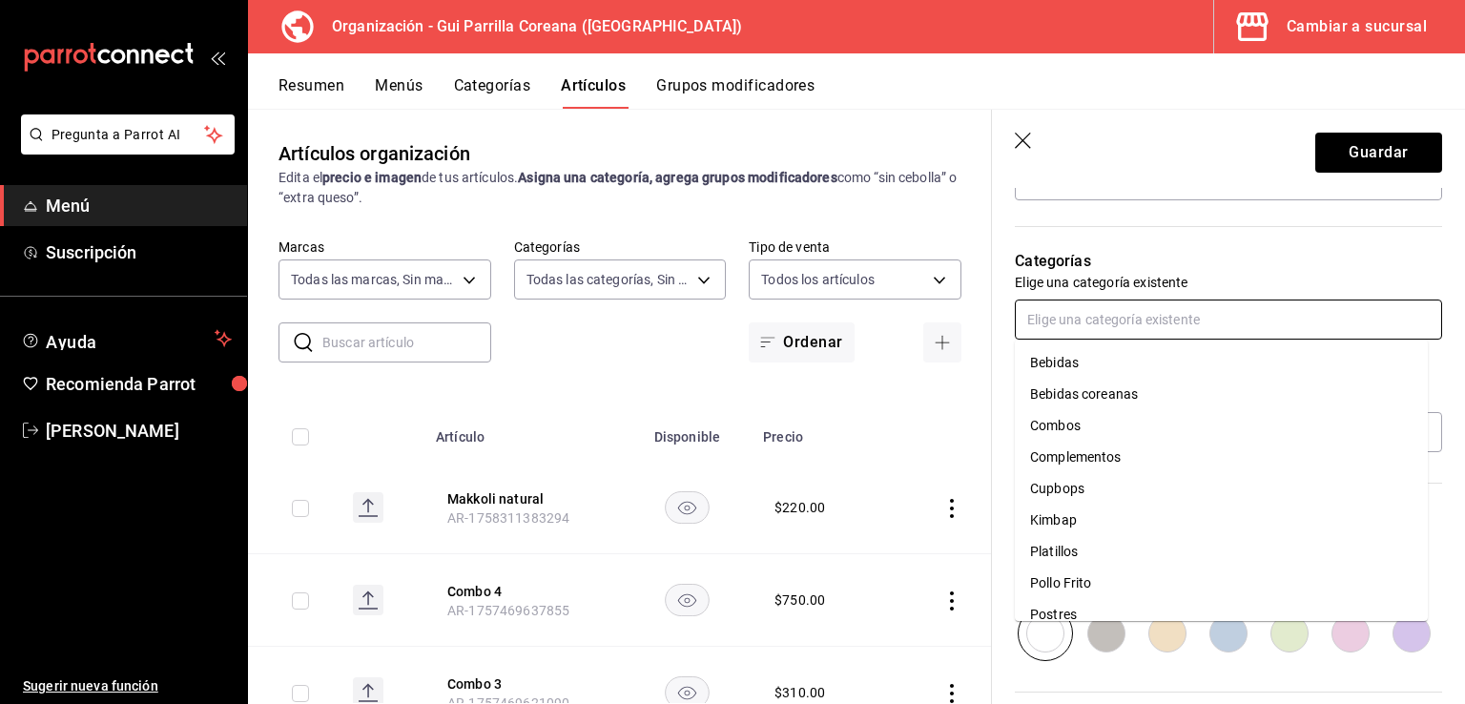
click at [1078, 319] on input "text" at bounding box center [1228, 319] width 427 height 40
click at [1093, 391] on li "Bebidas coreanas" at bounding box center [1221, 394] width 413 height 31
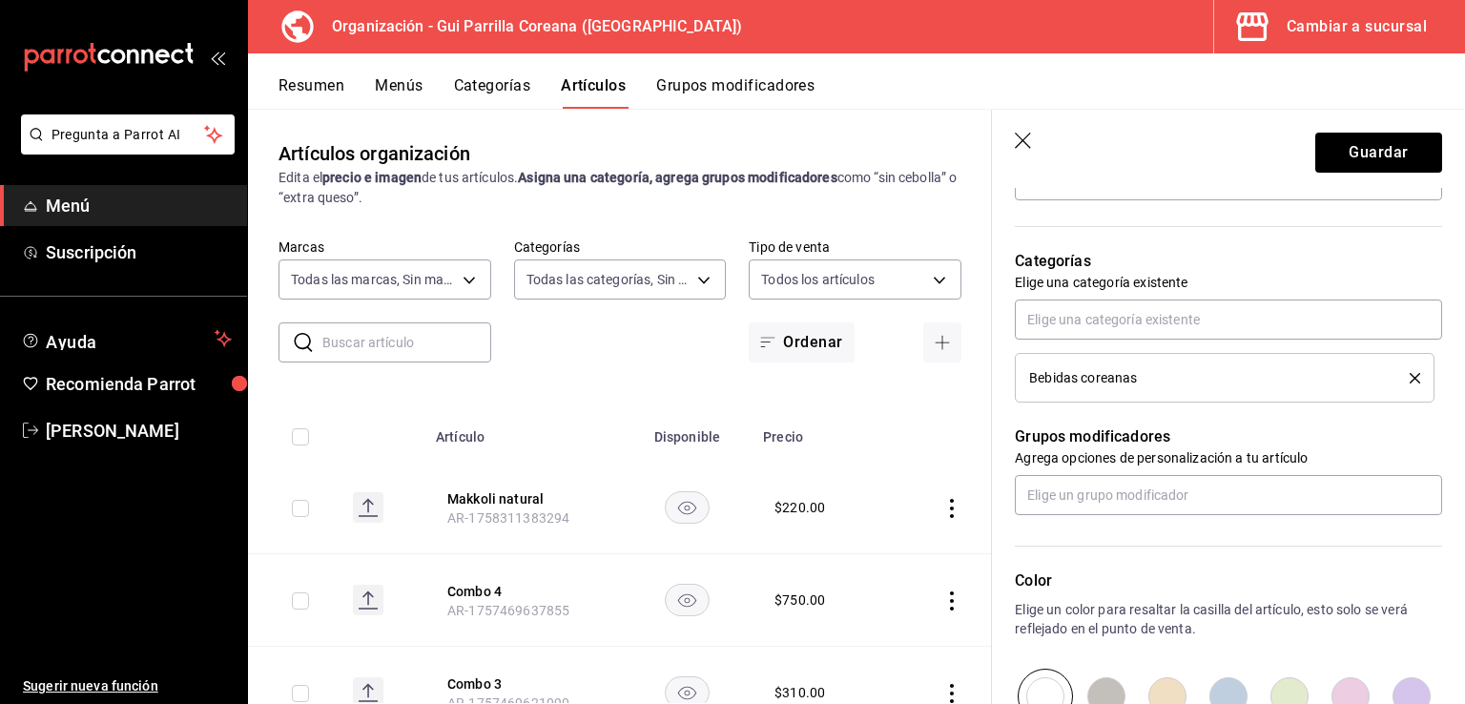
click at [1296, 688] on input "radio" at bounding box center [1289, 695] width 61 height 55
radio input "true"
click at [1330, 151] on button "Guardar" at bounding box center [1378, 153] width 127 height 40
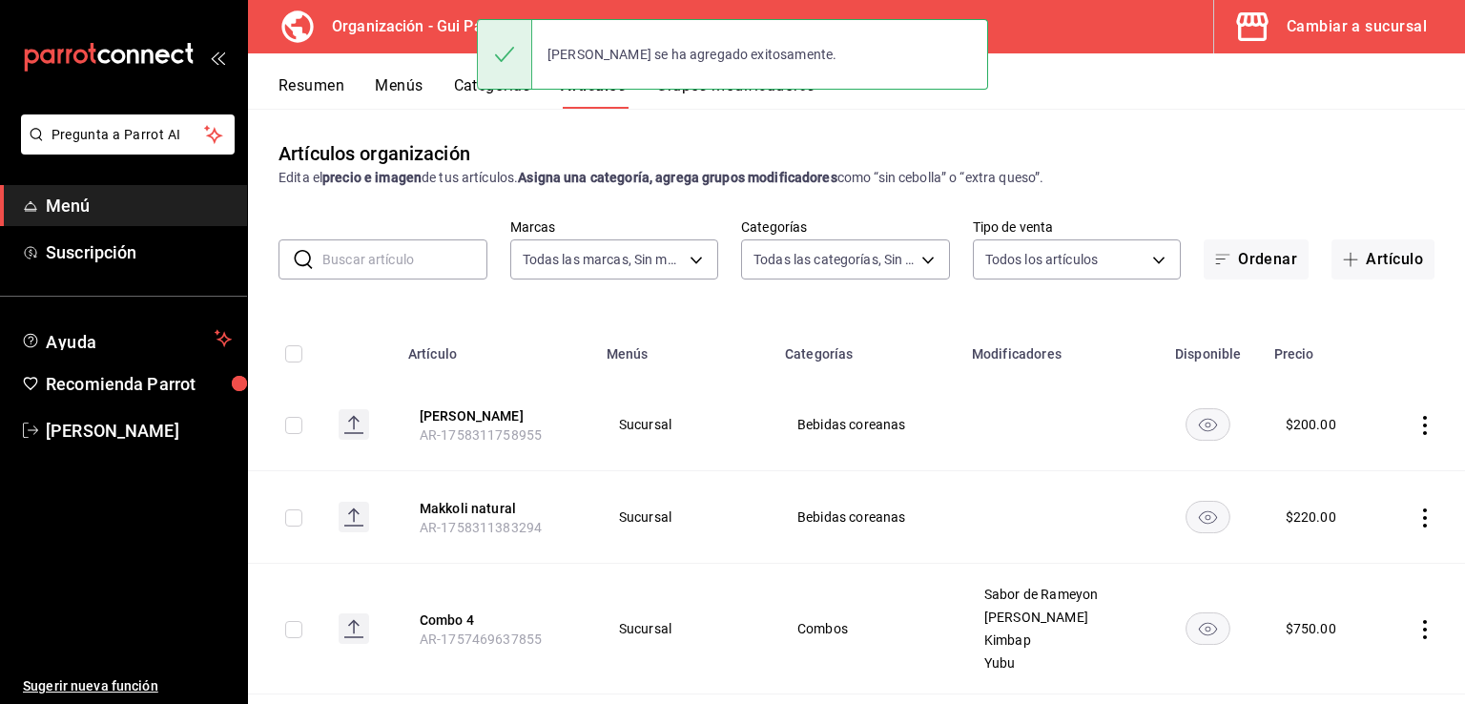
click at [410, 76] on button "Menús" at bounding box center [399, 92] width 48 height 32
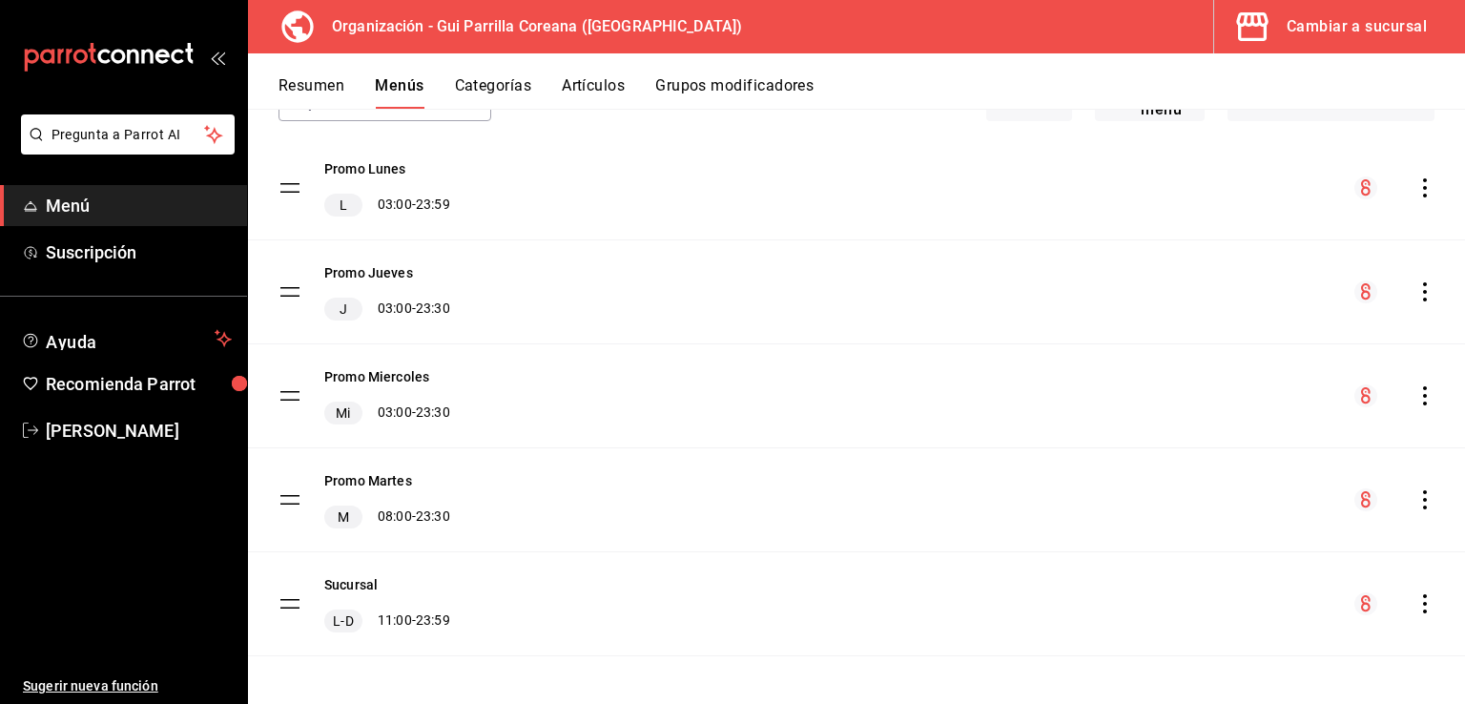
scroll to position [143, 0]
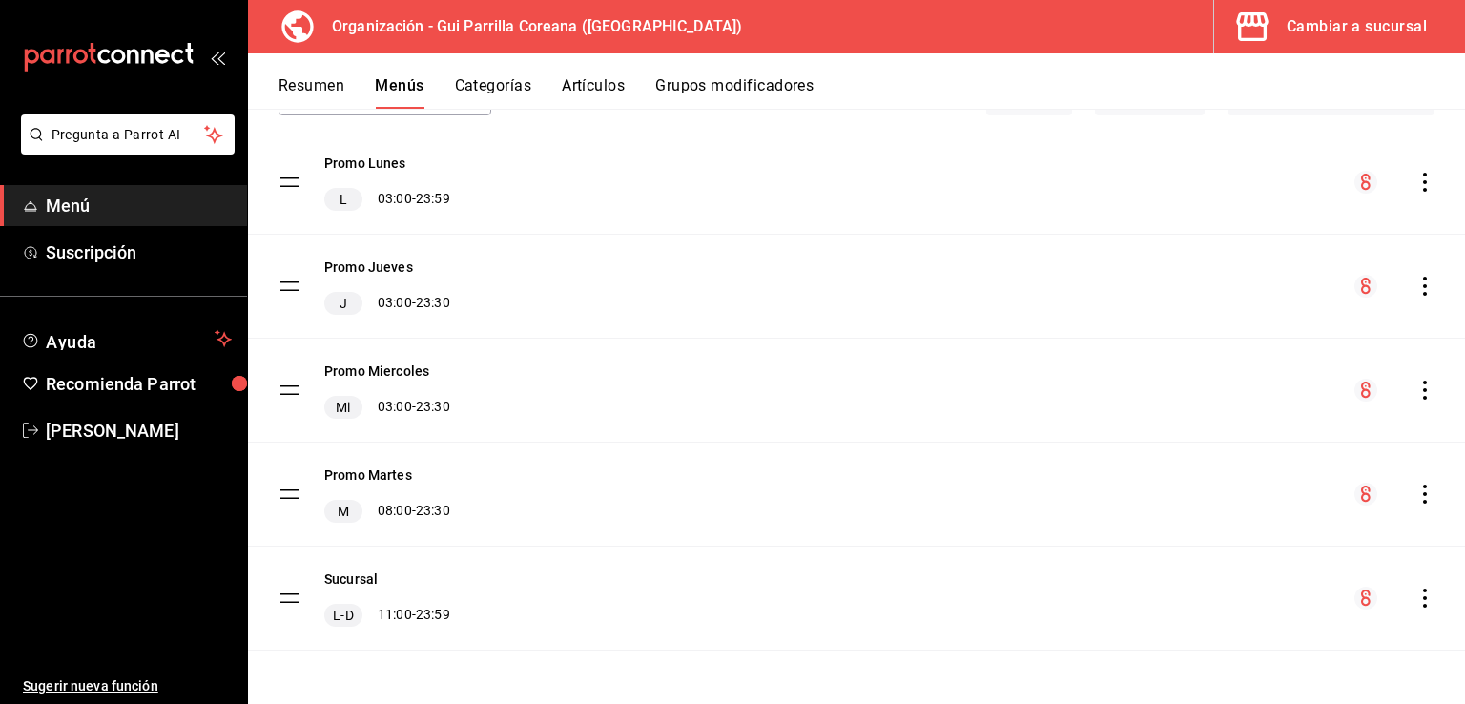
click at [1415, 605] on icon "actions" at bounding box center [1424, 597] width 19 height 19
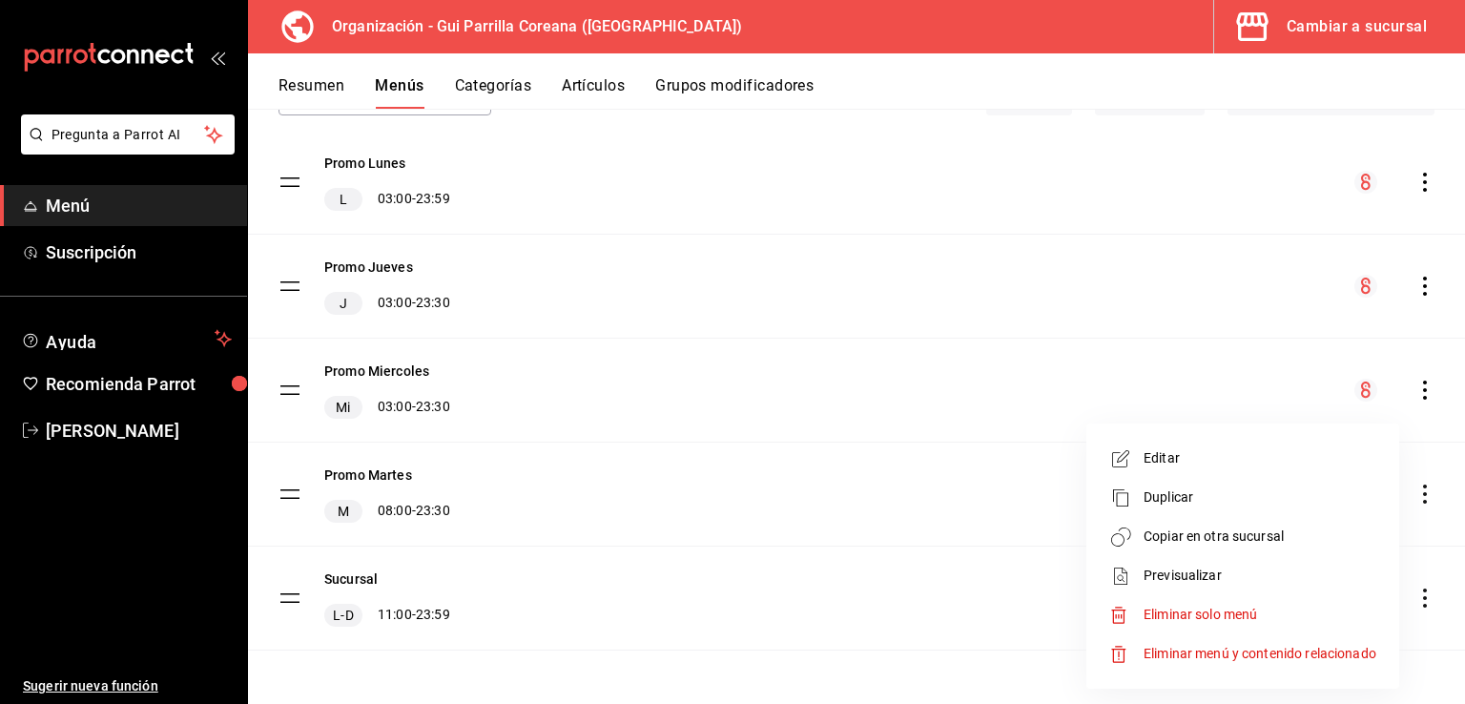
click at [1230, 535] on span "Copiar en otra sucursal" at bounding box center [1259, 536] width 233 height 20
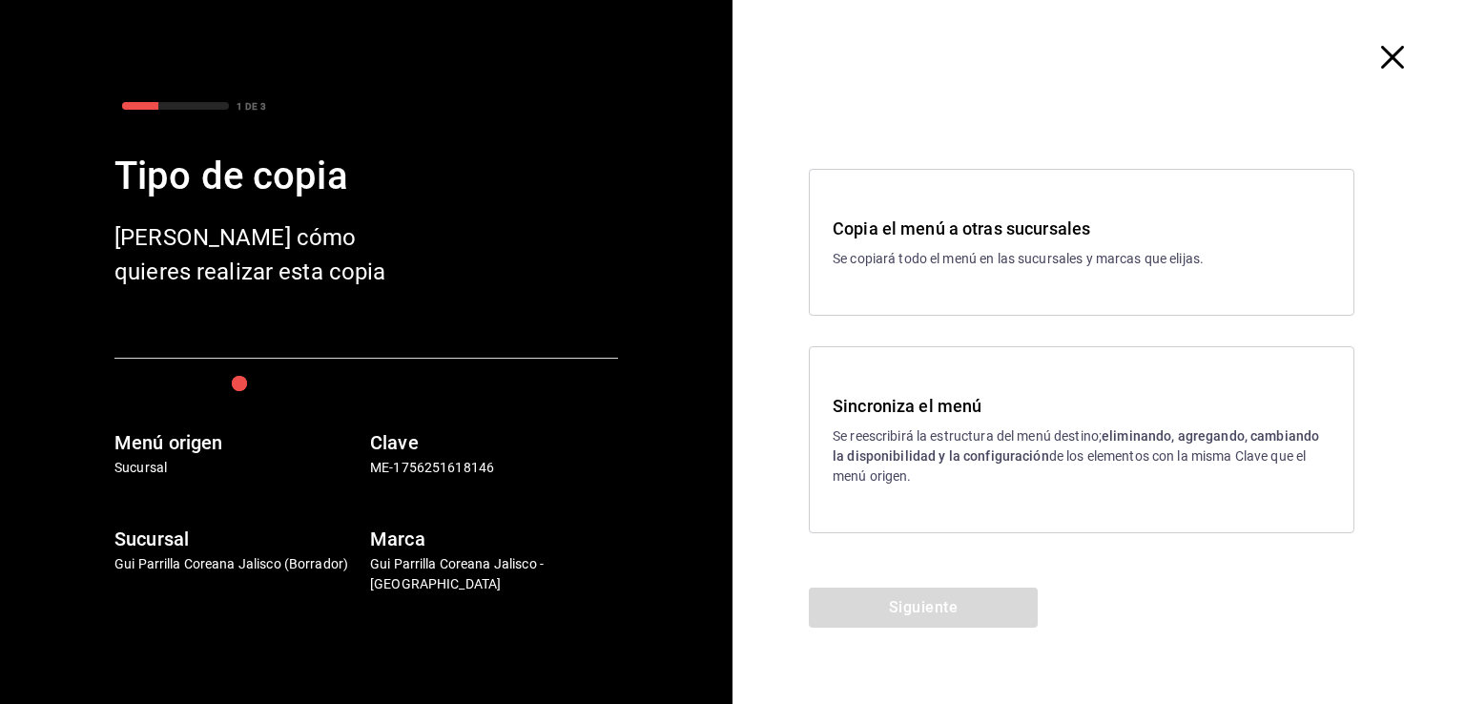
click at [919, 477] on p "Se reescribirá la estructura del menú destino; eliminando, agregando, cambiando…" at bounding box center [1081, 456] width 498 height 60
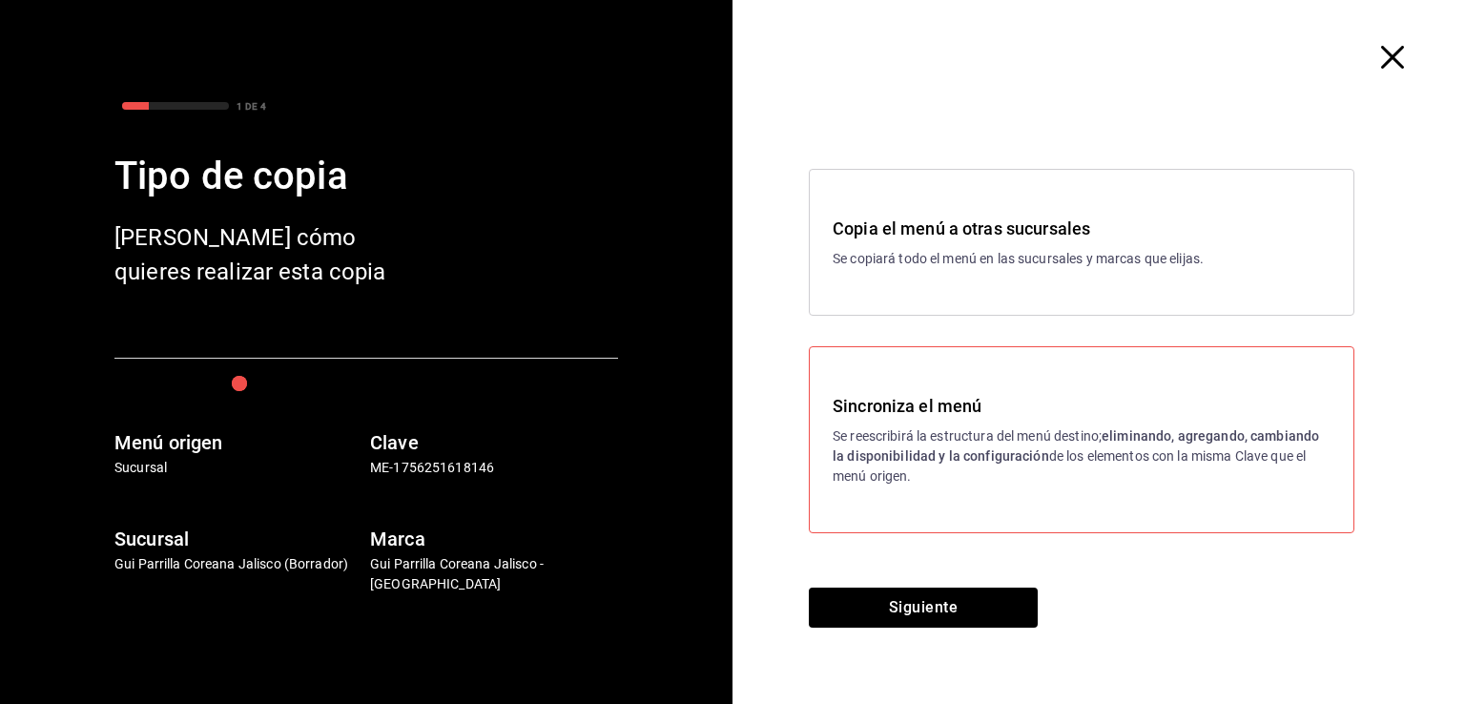
click at [873, 403] on h3 "Sincroniza el menú" at bounding box center [1081, 406] width 498 height 26
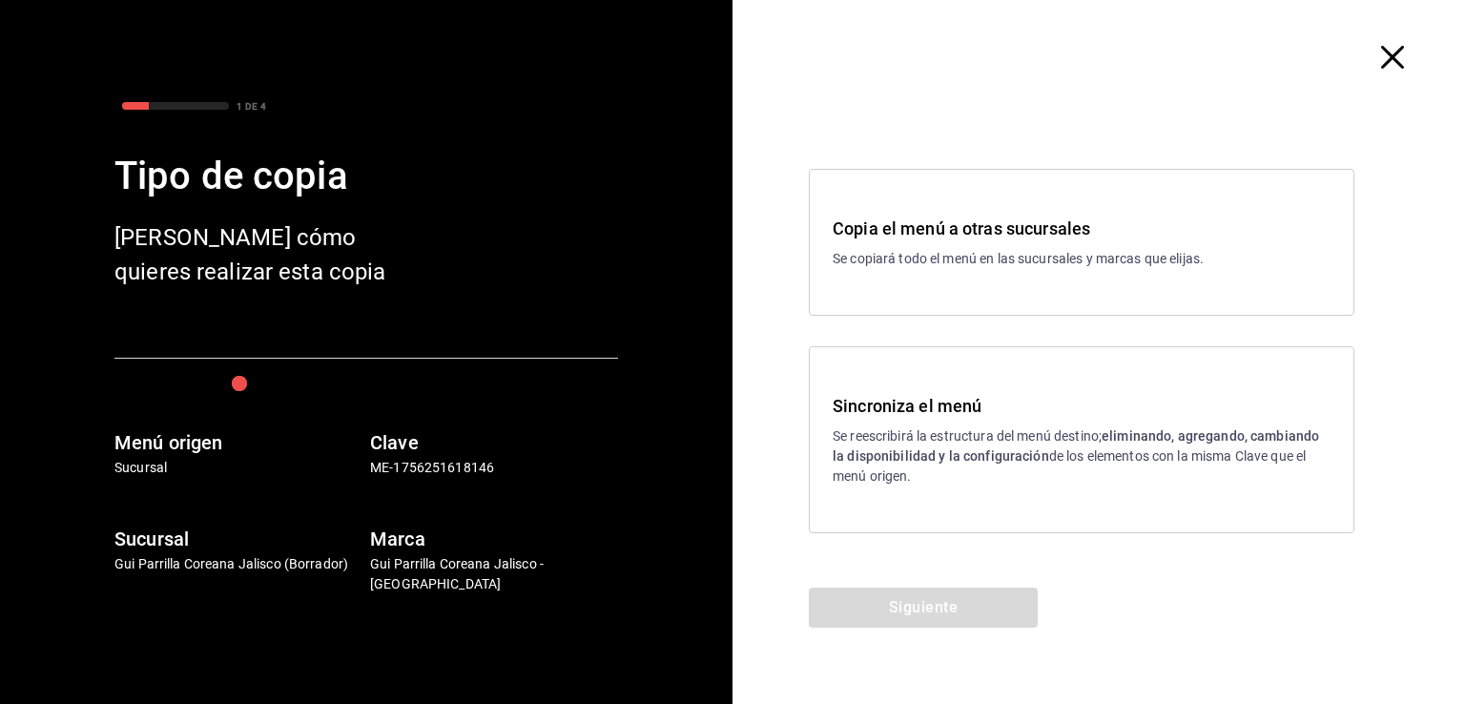
click at [873, 417] on h3 "Sincroniza el menú" at bounding box center [1081, 406] width 498 height 26
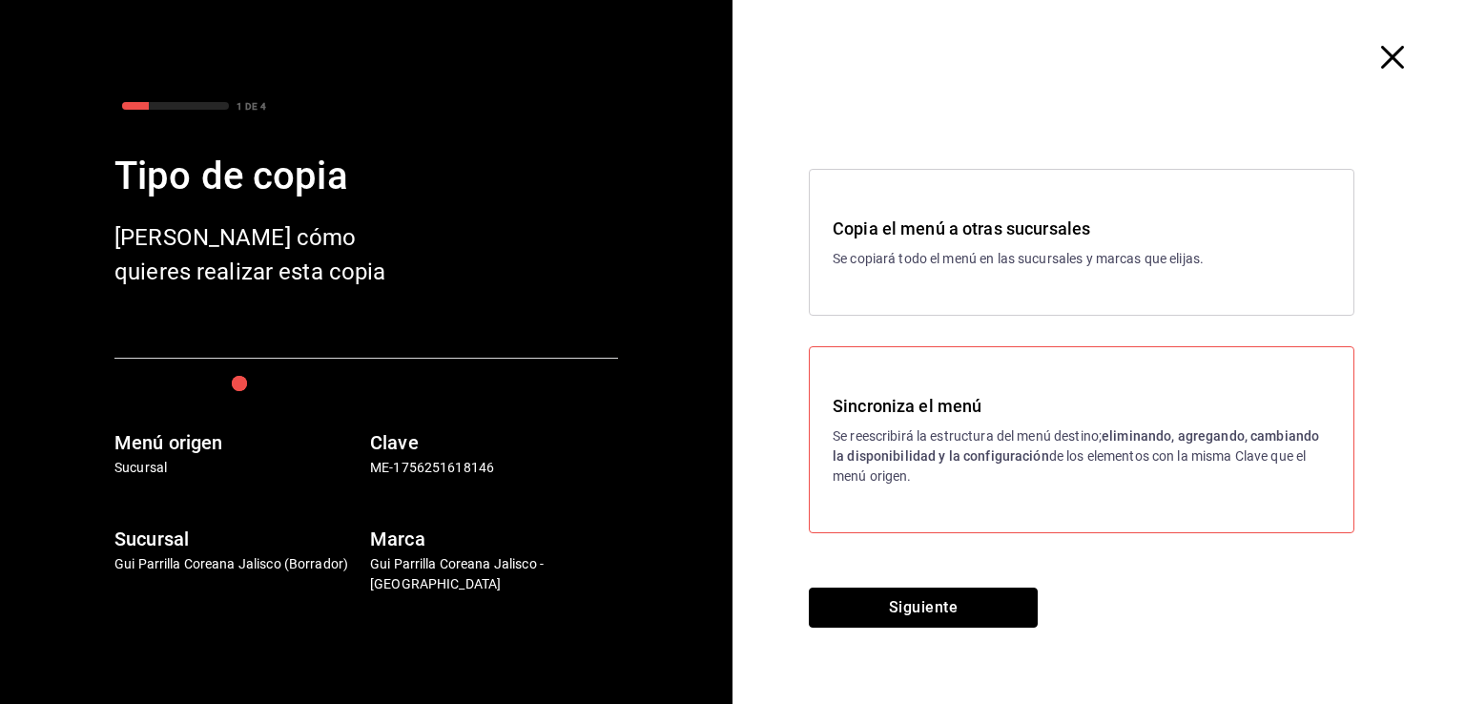
click at [883, 629] on div "Siguiente" at bounding box center [922, 645] width 381 height 116
click at [883, 615] on button "Siguiente" at bounding box center [923, 607] width 229 height 40
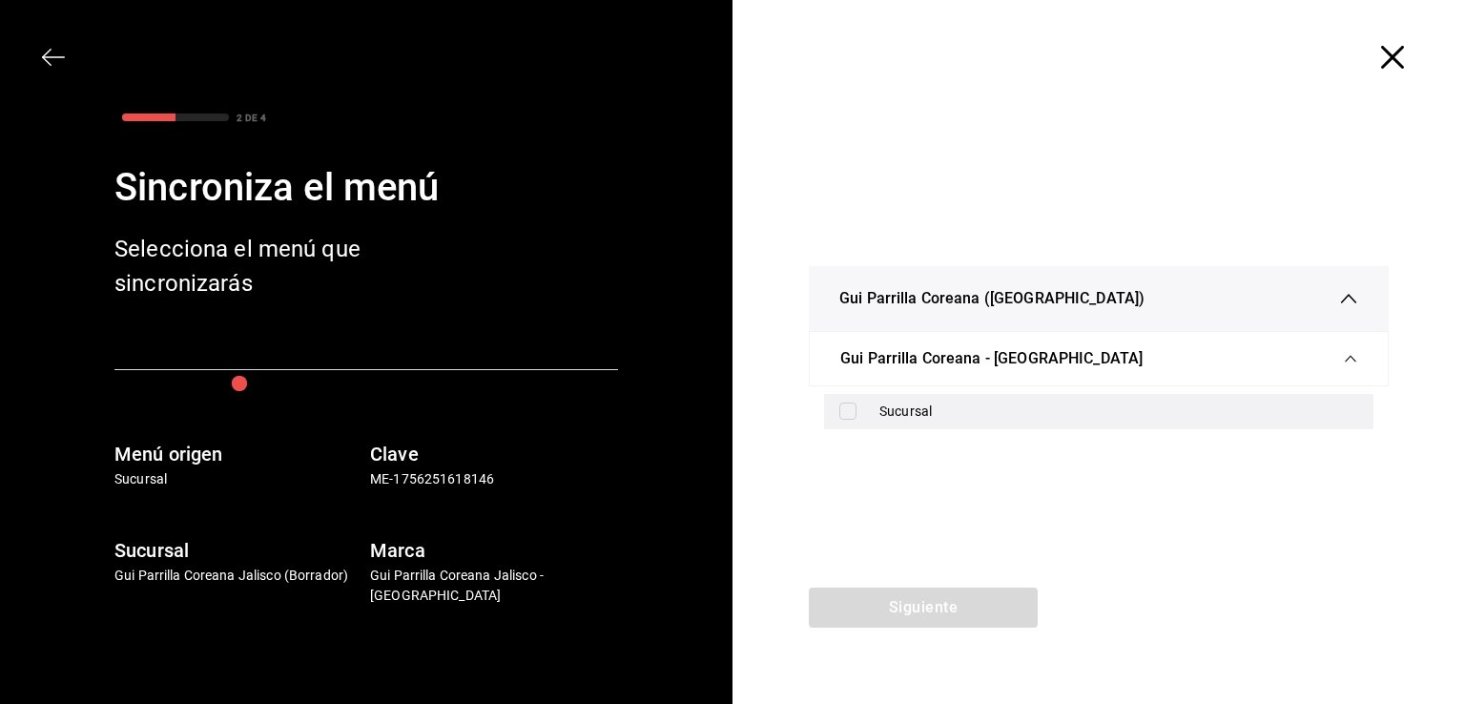
click at [894, 417] on div "Sucursal" at bounding box center [1118, 411] width 479 height 20
checkbox input "true"
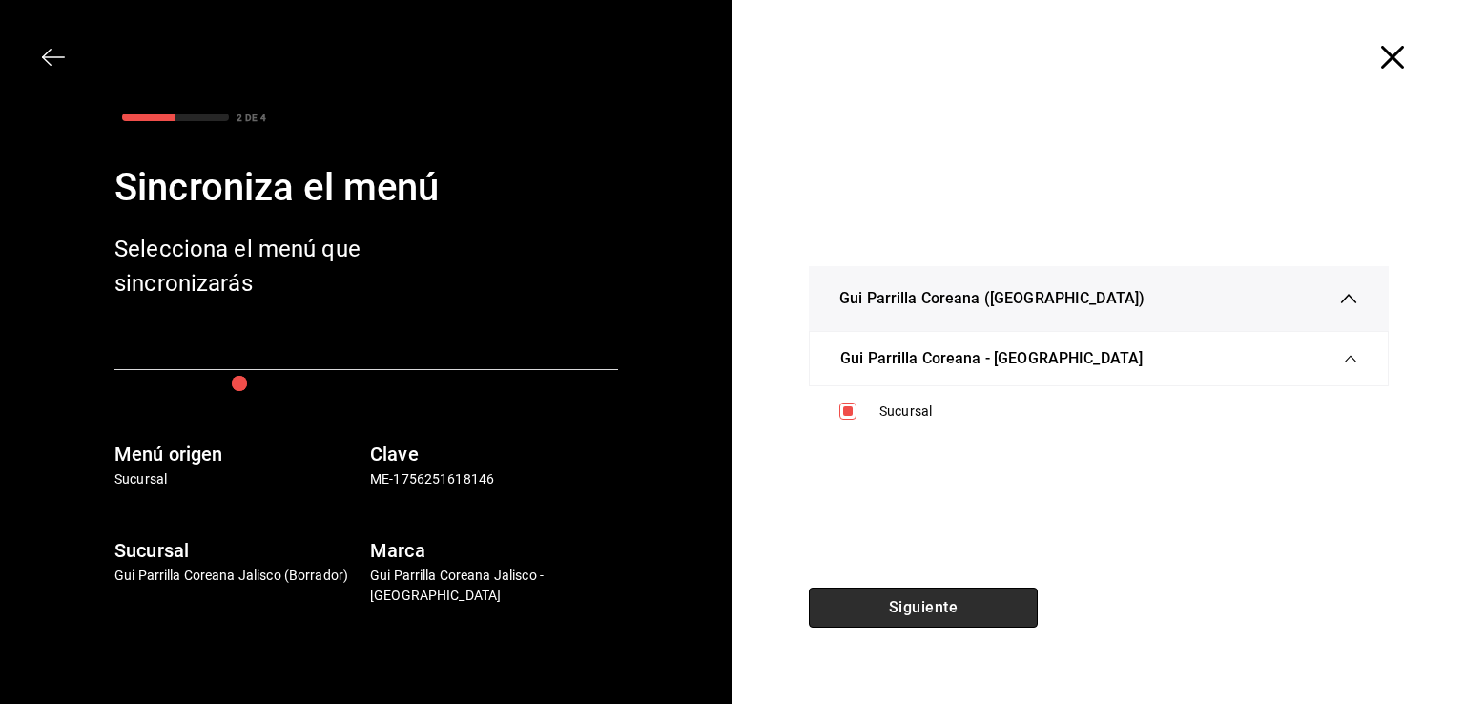
click at [909, 598] on button "Siguiente" at bounding box center [923, 607] width 229 height 40
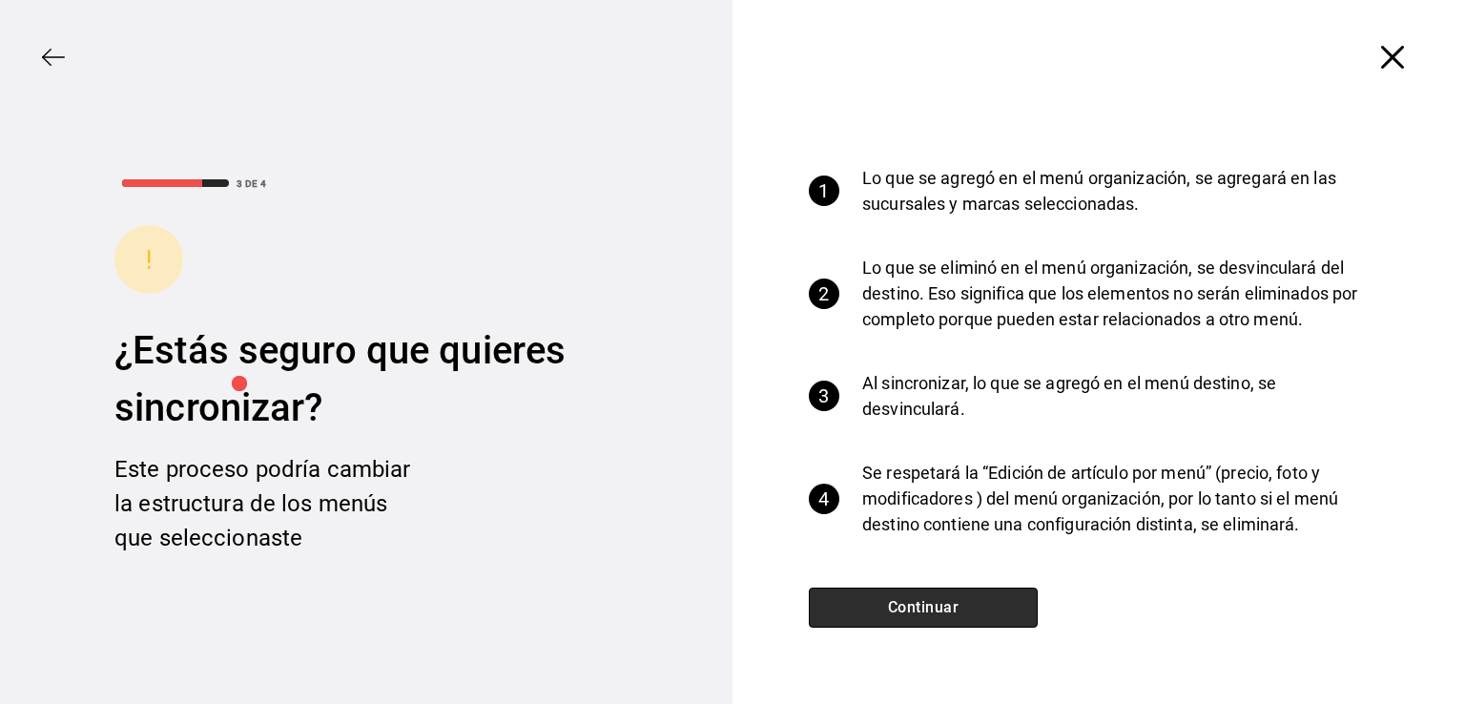
click at [899, 609] on button "Continuar" at bounding box center [923, 607] width 229 height 40
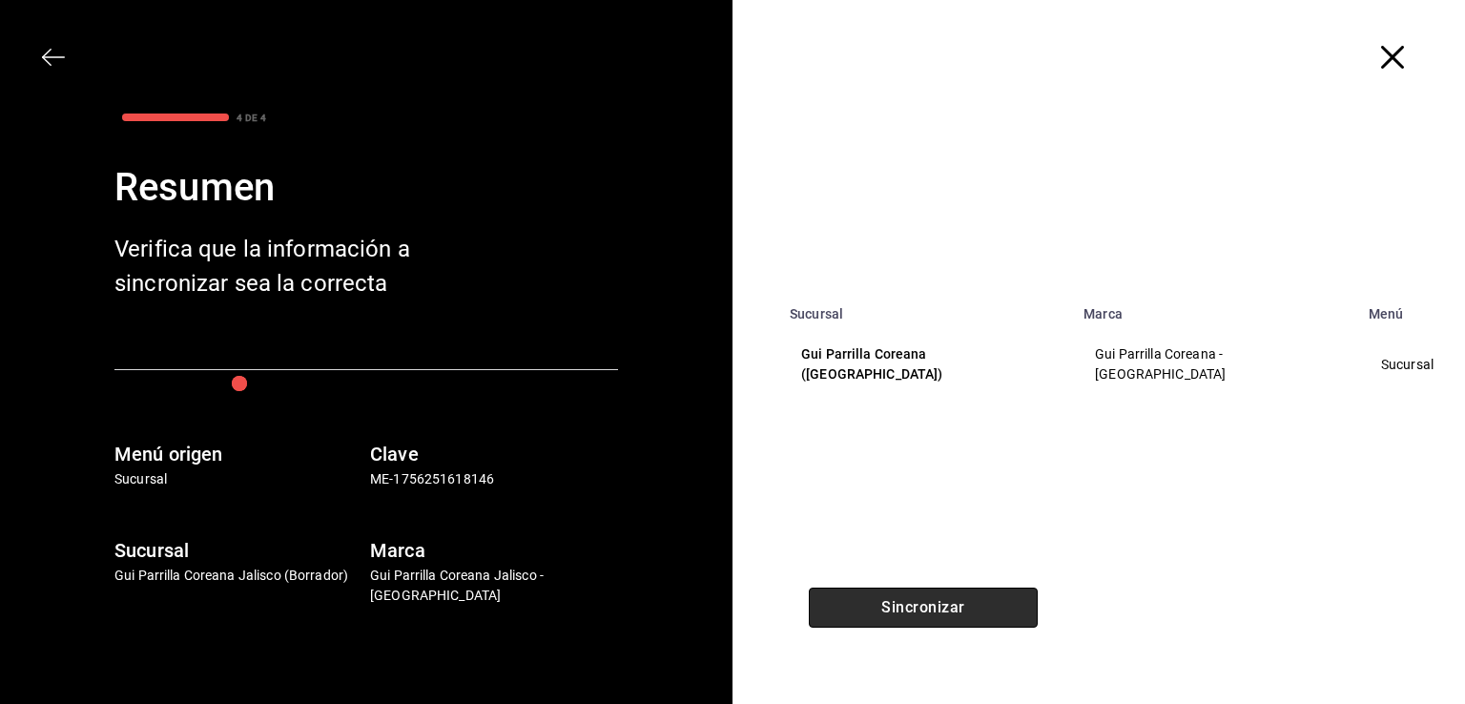
click at [906, 616] on button "Sincronizar" at bounding box center [923, 607] width 229 height 40
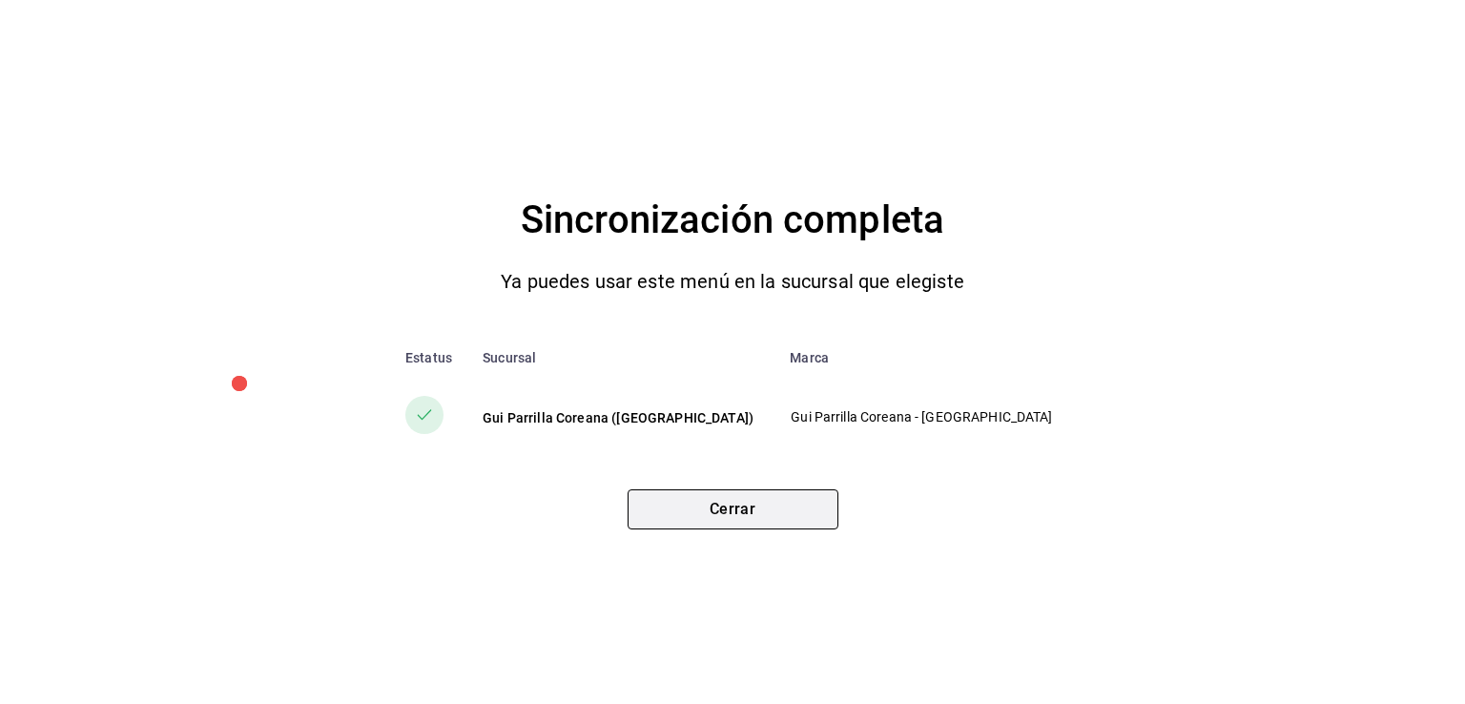
click at [750, 525] on button "Cerrar" at bounding box center [732, 509] width 211 height 40
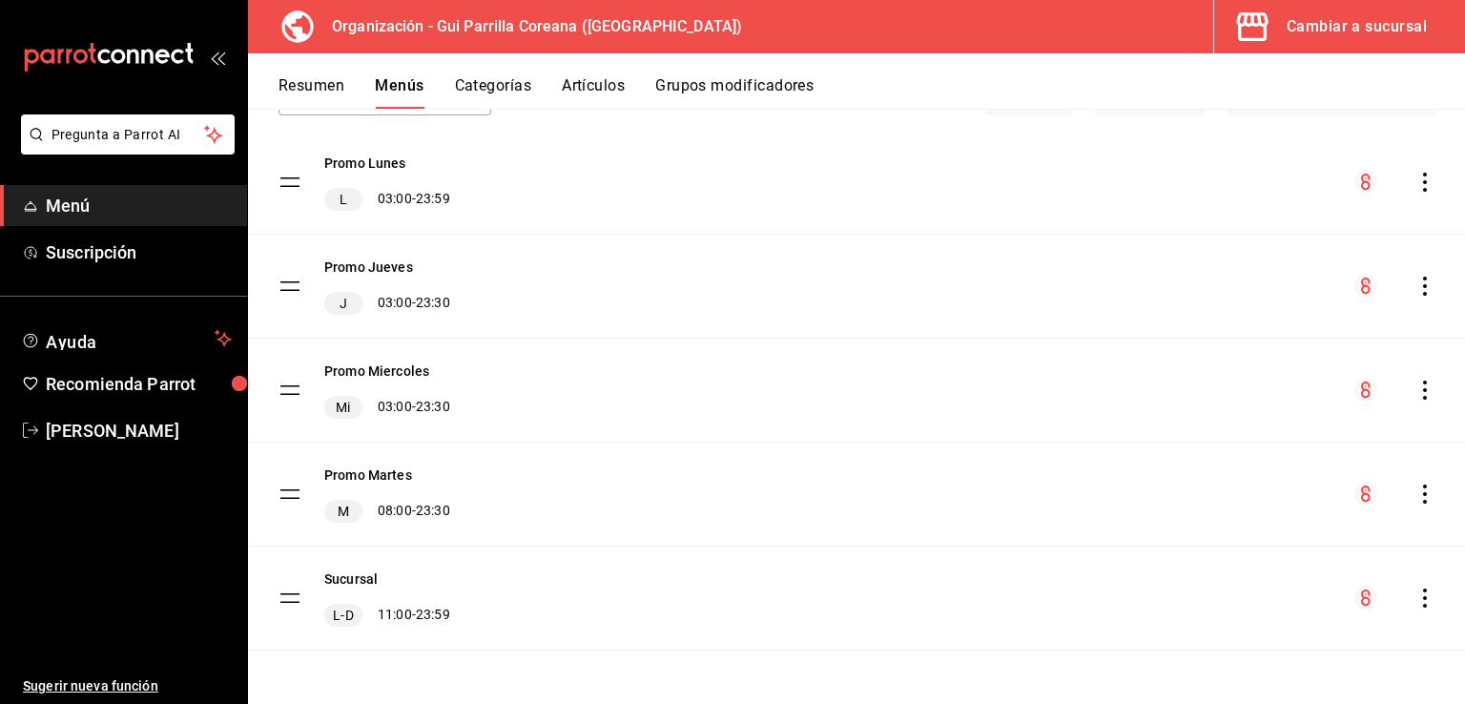
click at [1403, 21] on div "Cambiar a sucursal" at bounding box center [1356, 26] width 140 height 27
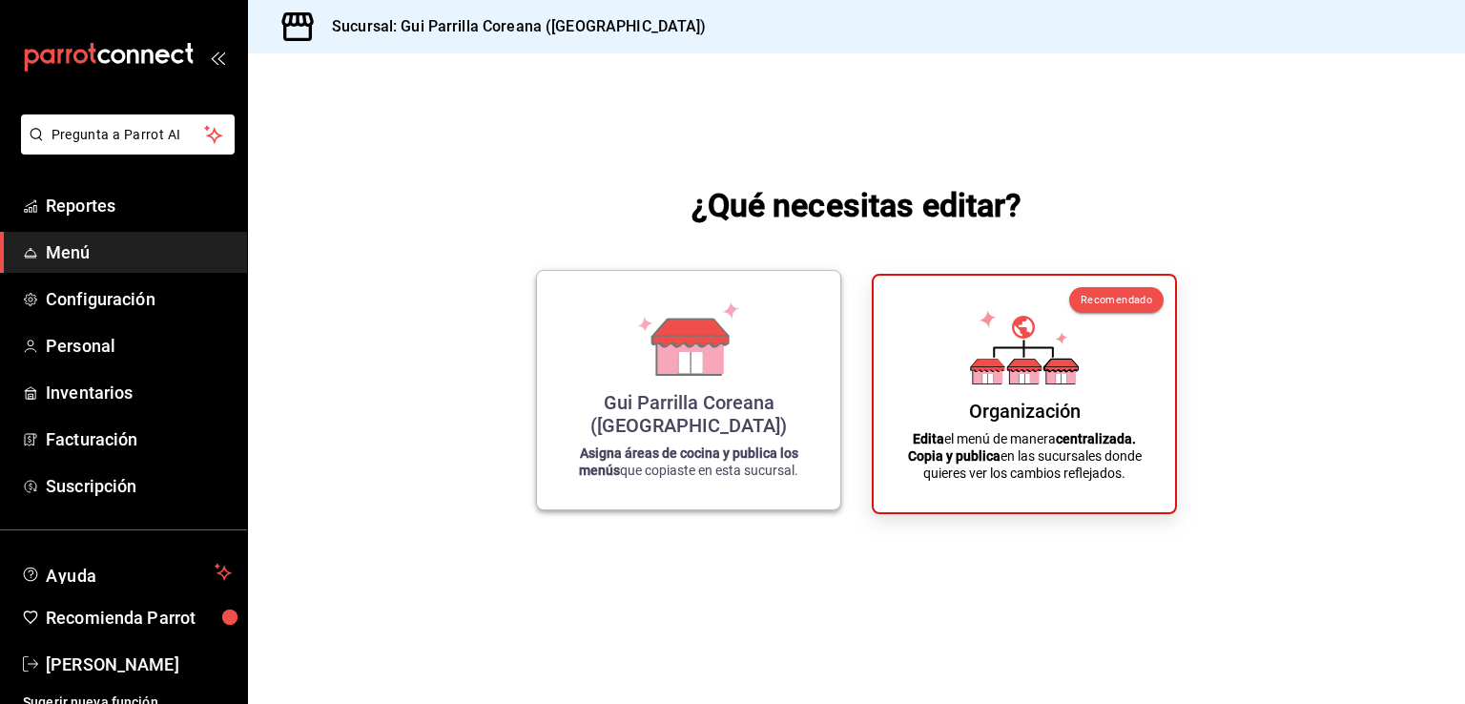
click at [729, 409] on div "Gui Parrilla Coreana ([GEOGRAPHIC_DATA]) Asigna áreas de cocina y publica los m…" at bounding box center [688, 390] width 257 height 208
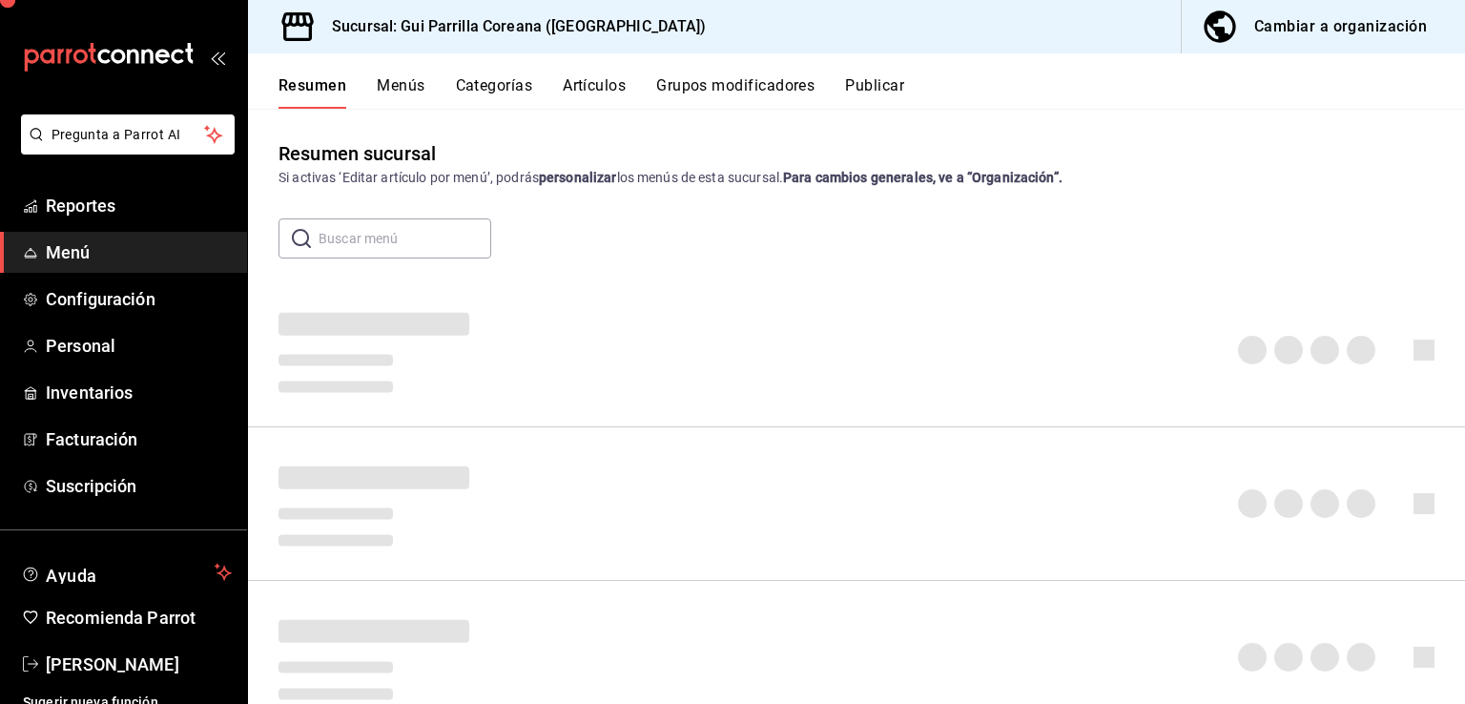
click at [881, 83] on button "Publicar" at bounding box center [874, 92] width 59 height 32
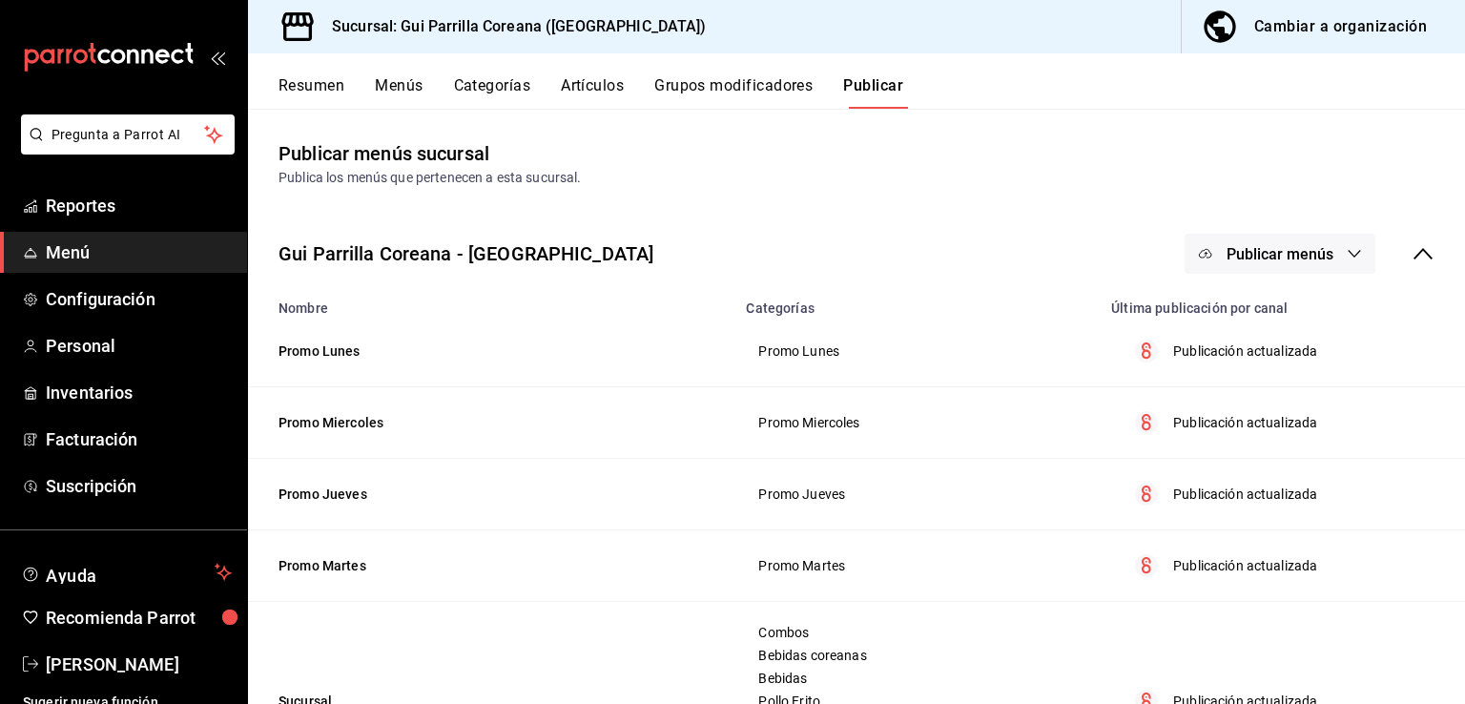
click at [1275, 254] on span "Publicar menús" at bounding box center [1279, 254] width 107 height 18
click at [1275, 307] on span "Punto de venta" at bounding box center [1293, 316] width 92 height 20
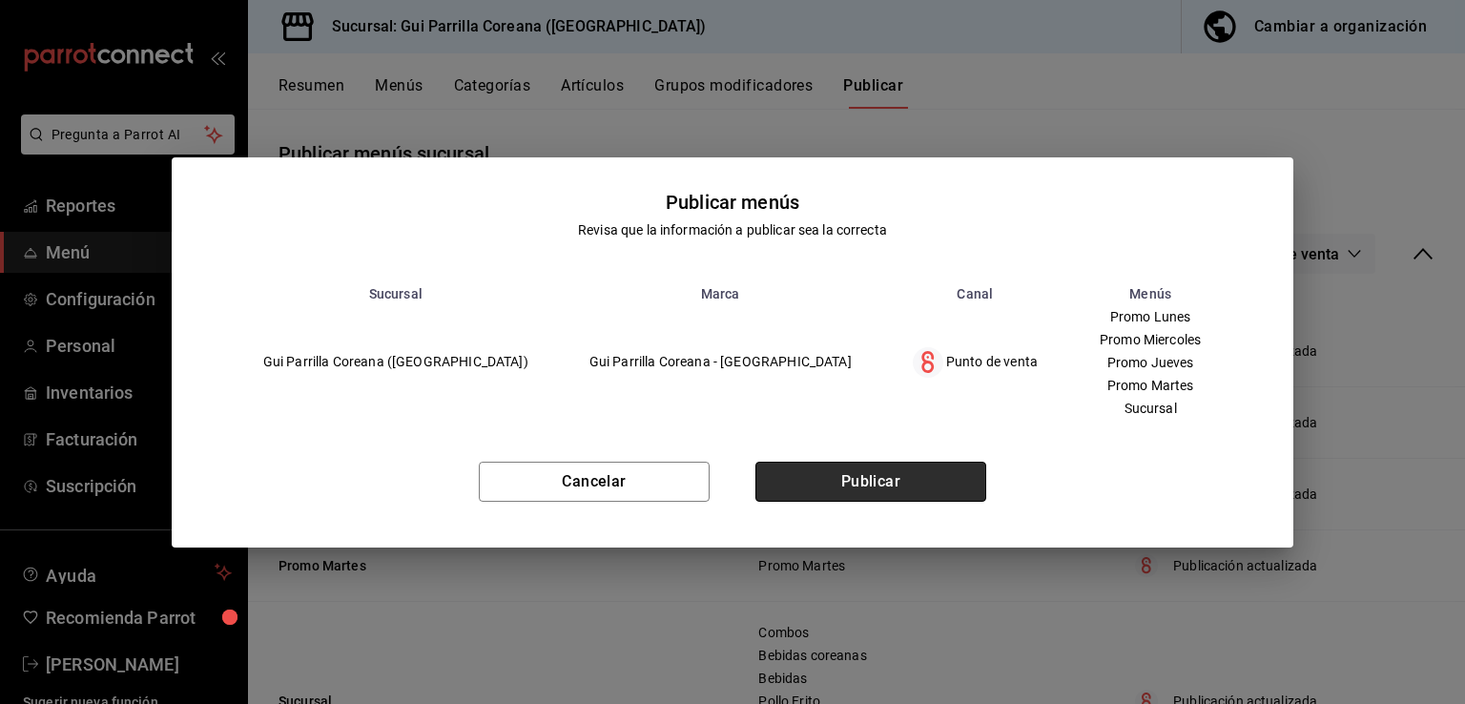
click at [971, 473] on button "Publicar" at bounding box center [870, 482] width 231 height 40
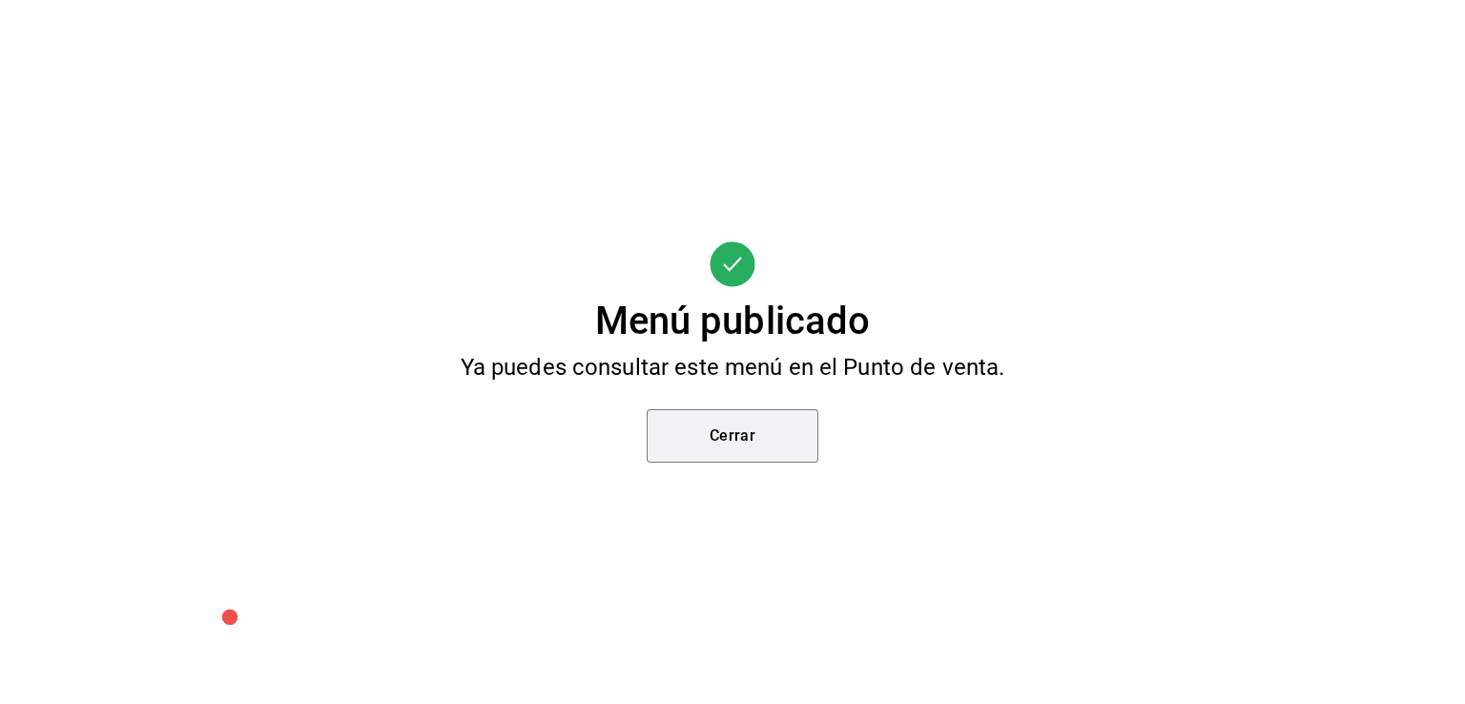
drag, startPoint x: 730, startPoint y: 462, endPoint x: 711, endPoint y: 472, distance: 21.3
click at [723, 462] on button "Cerrar" at bounding box center [733, 435] width 172 height 53
